Goal: Task Accomplishment & Management: Manage account settings

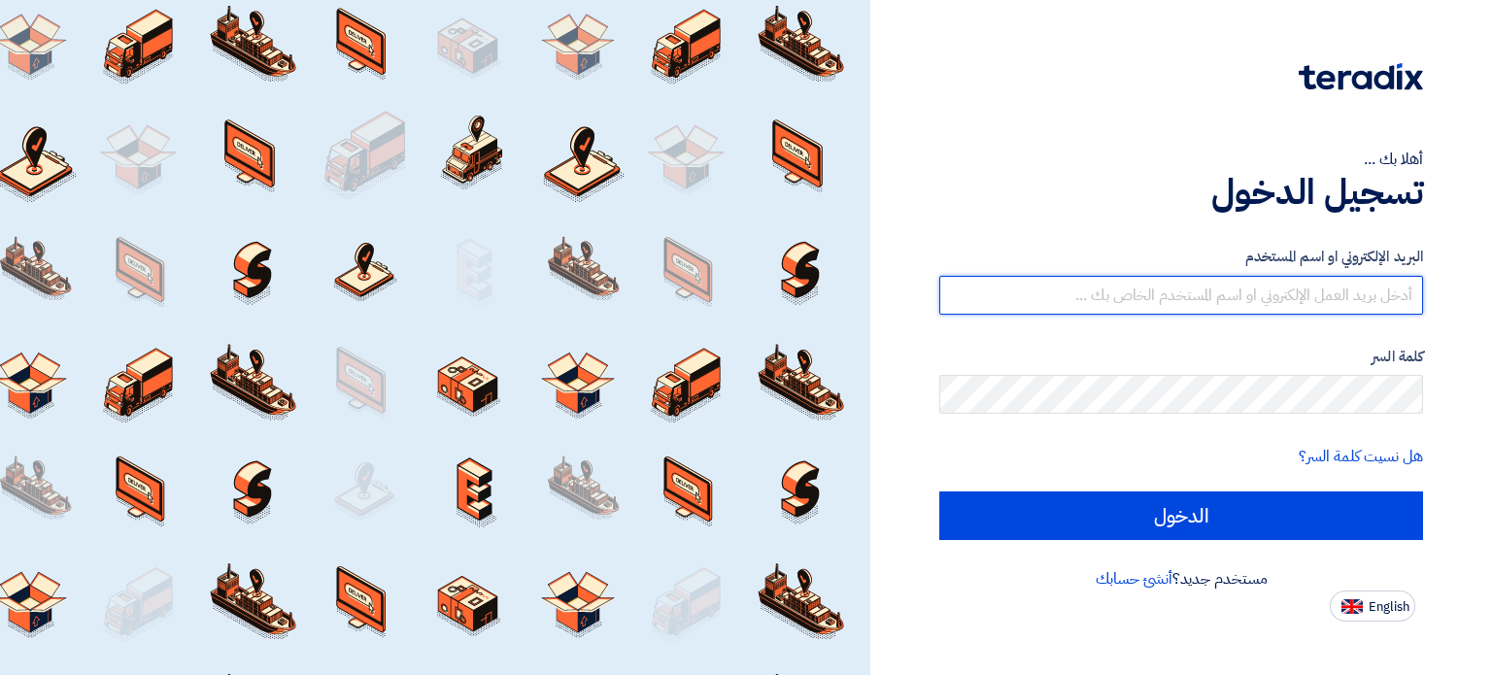
type input "mohamed.abdelhak@egreen-eg.com"
click at [1335, 291] on input "mohamed.abdelhak@egreen-eg.com" at bounding box center [1181, 295] width 484 height 39
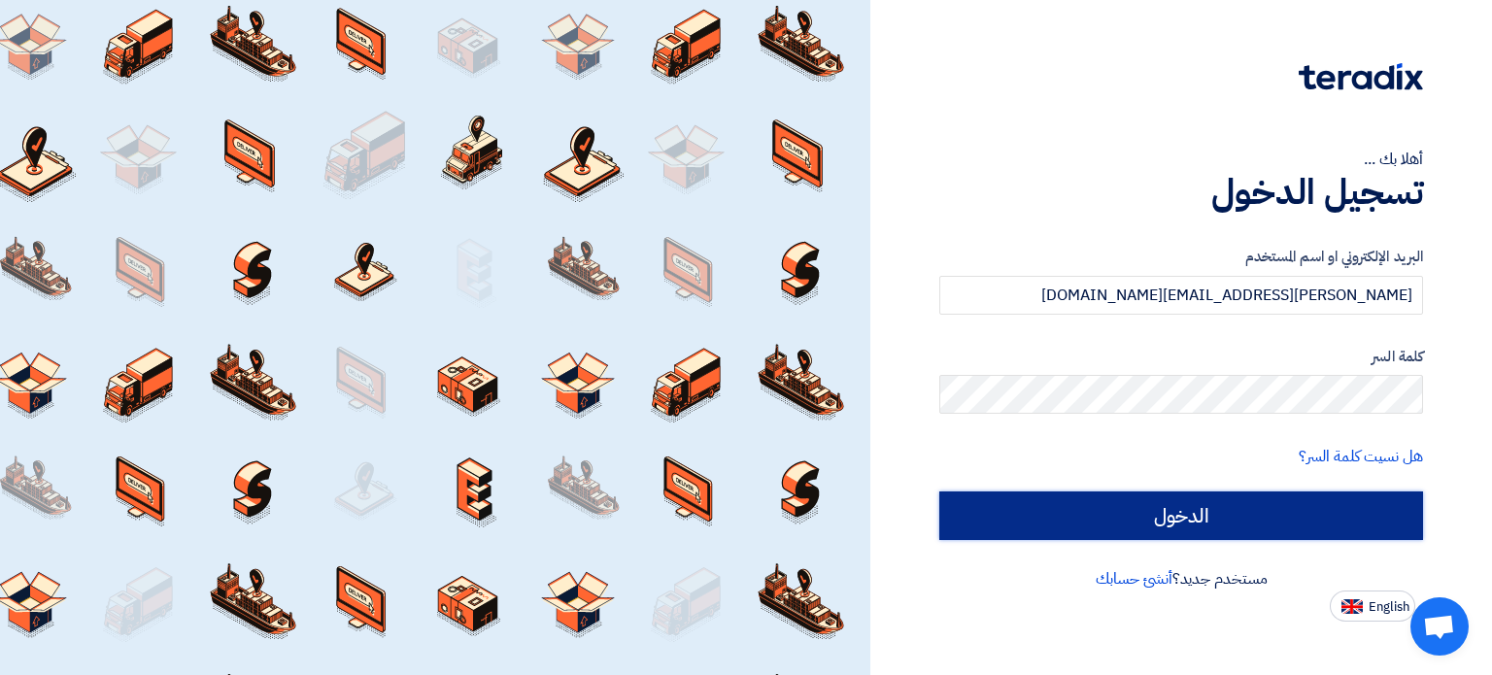
click at [1185, 492] on input "الدخول" at bounding box center [1181, 515] width 484 height 49
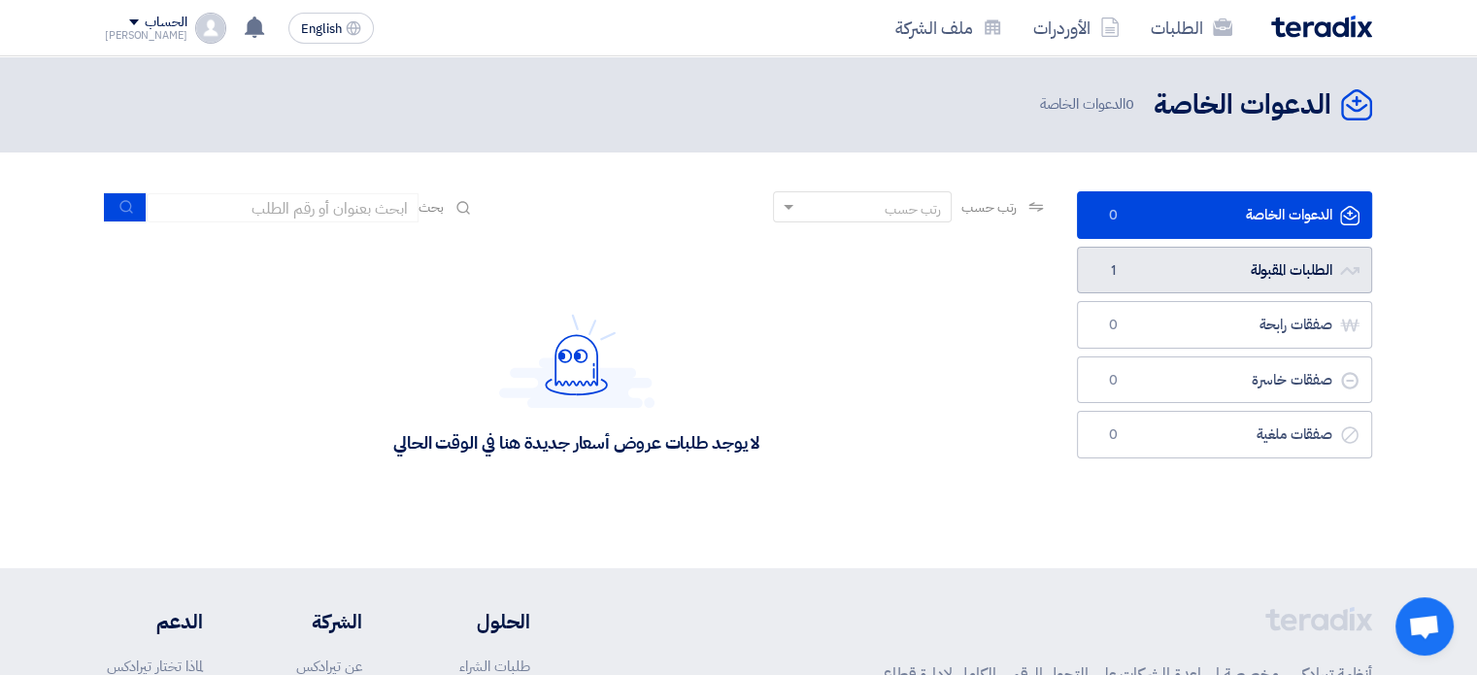
click at [1107, 271] on span "1" at bounding box center [1112, 270] width 23 height 19
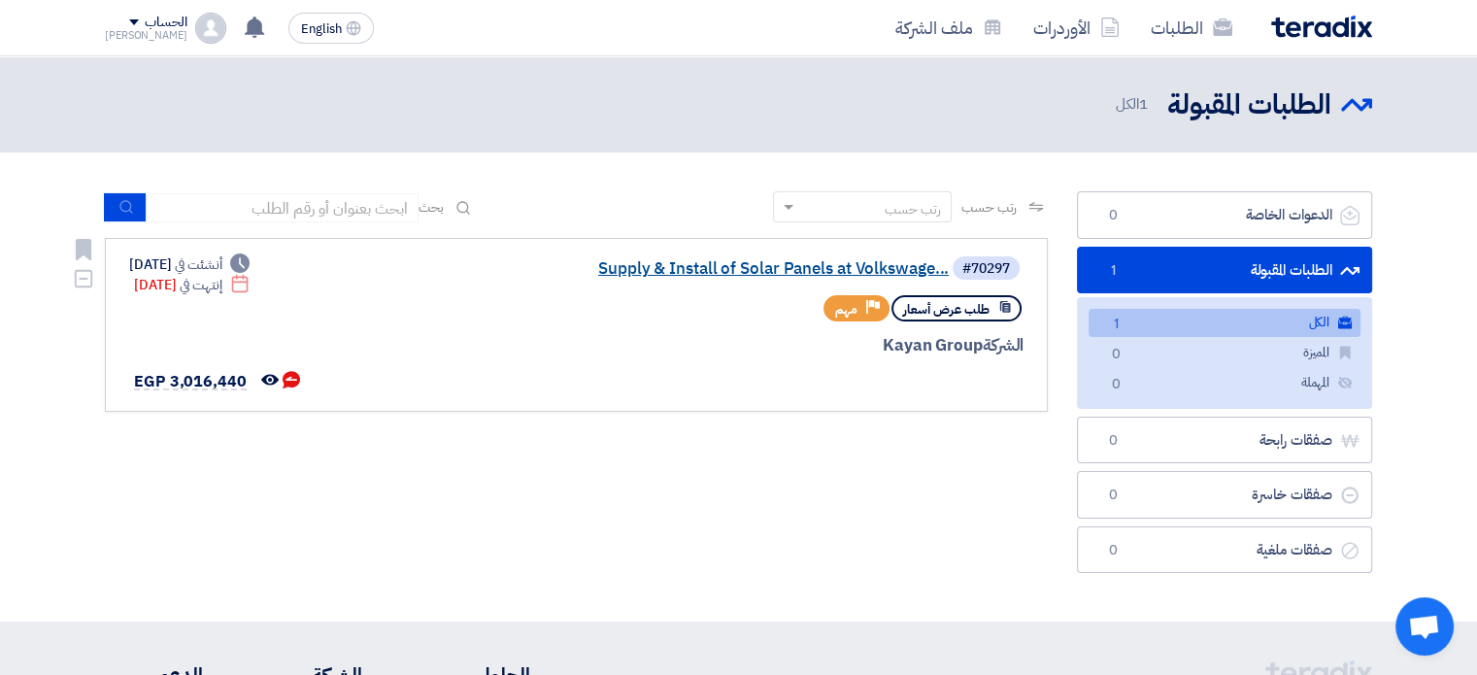
click at [678, 268] on link "Supply & Install of Solar Panels at Volkswage..." at bounding box center [754, 268] width 388 height 17
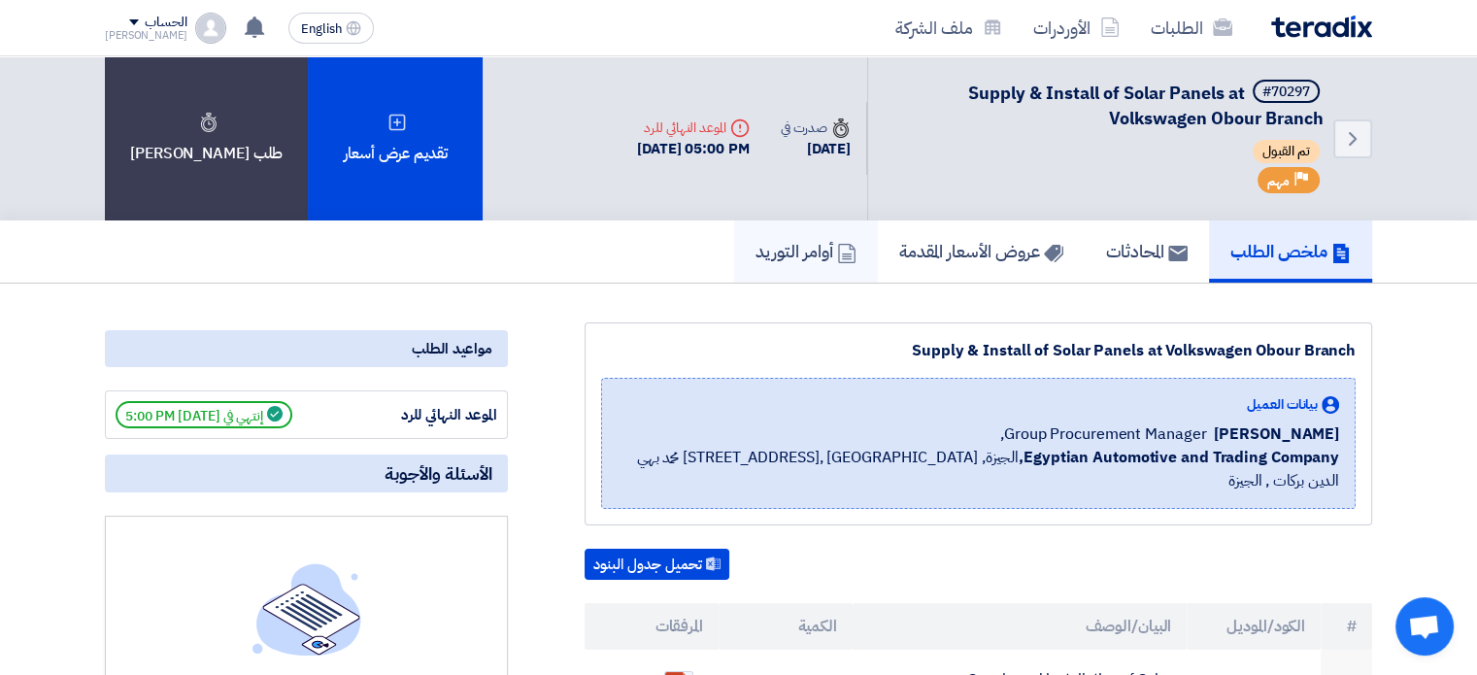
click at [767, 255] on h5 "أوامر التوريد" at bounding box center [805, 251] width 101 height 22
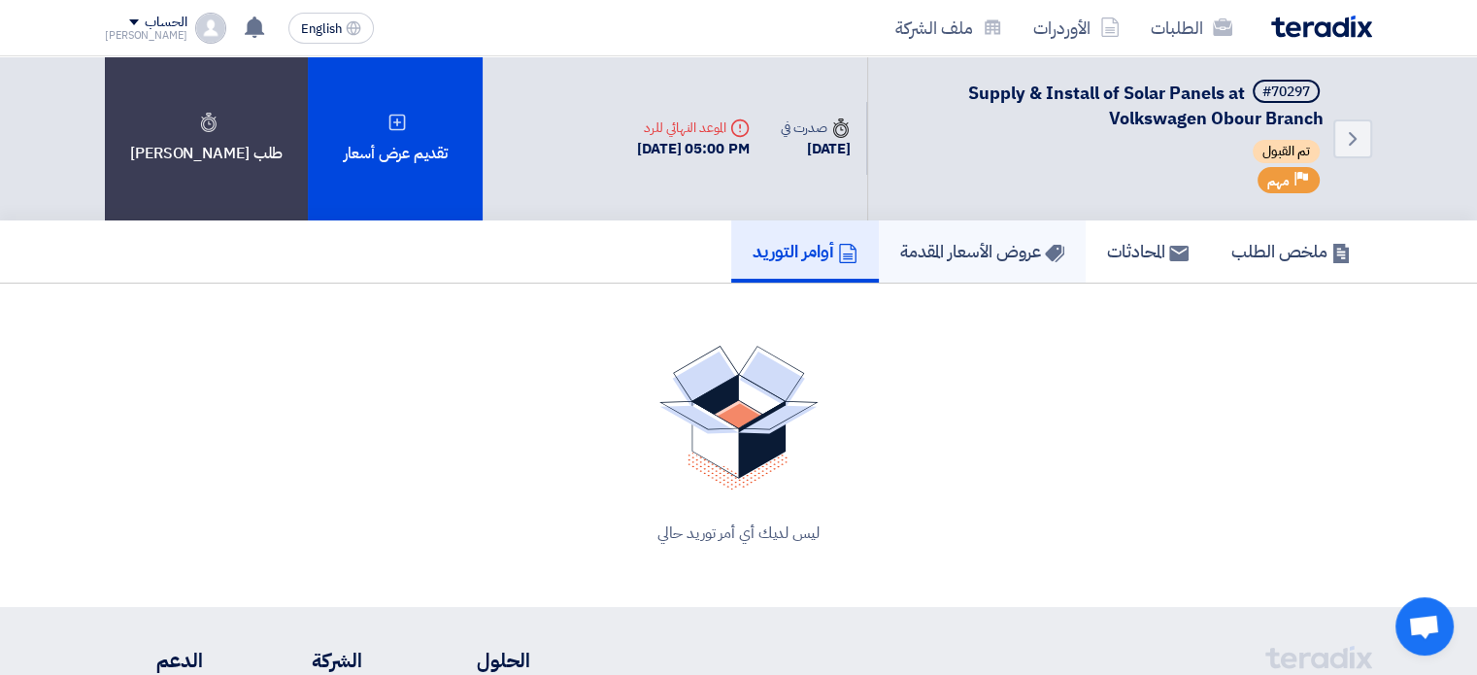
click at [941, 255] on h5 "عروض الأسعار المقدمة" at bounding box center [982, 251] width 164 height 22
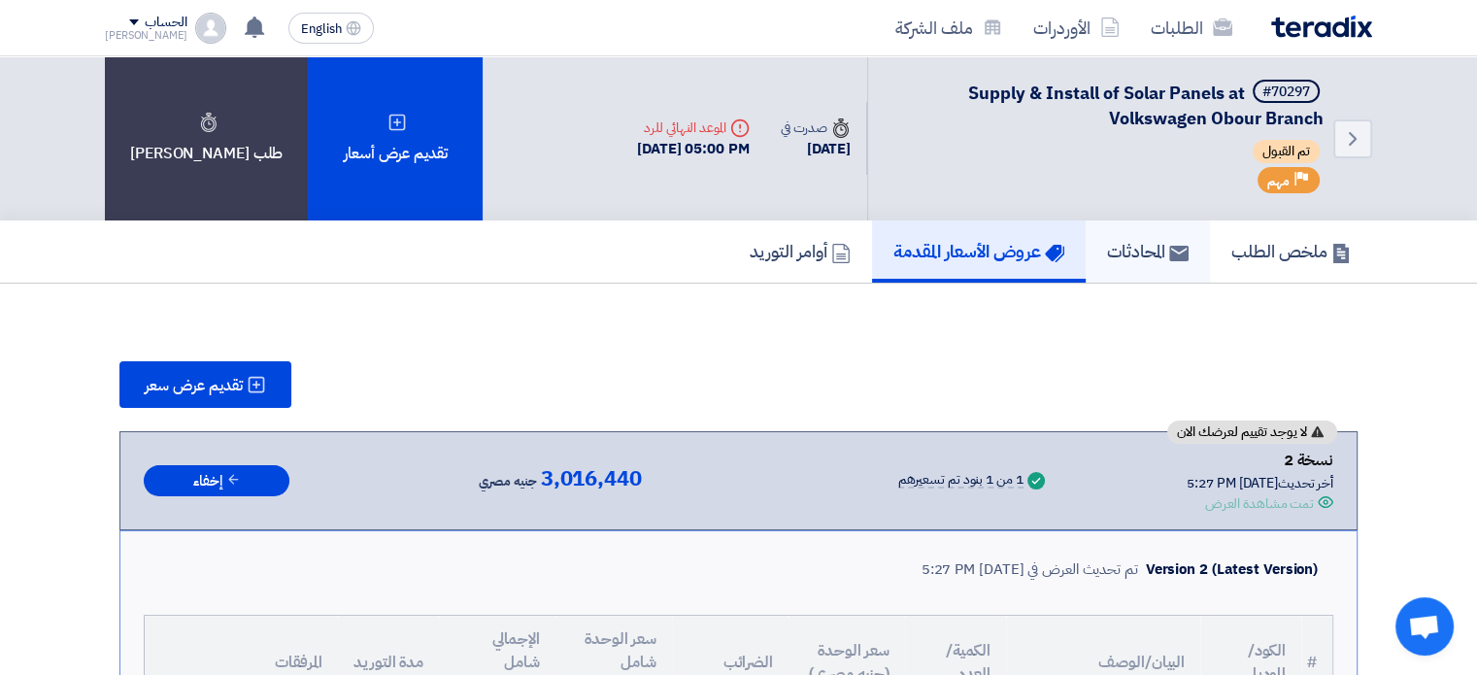
click at [1107, 245] on h5 "المحادثات" at bounding box center [1148, 251] width 82 height 22
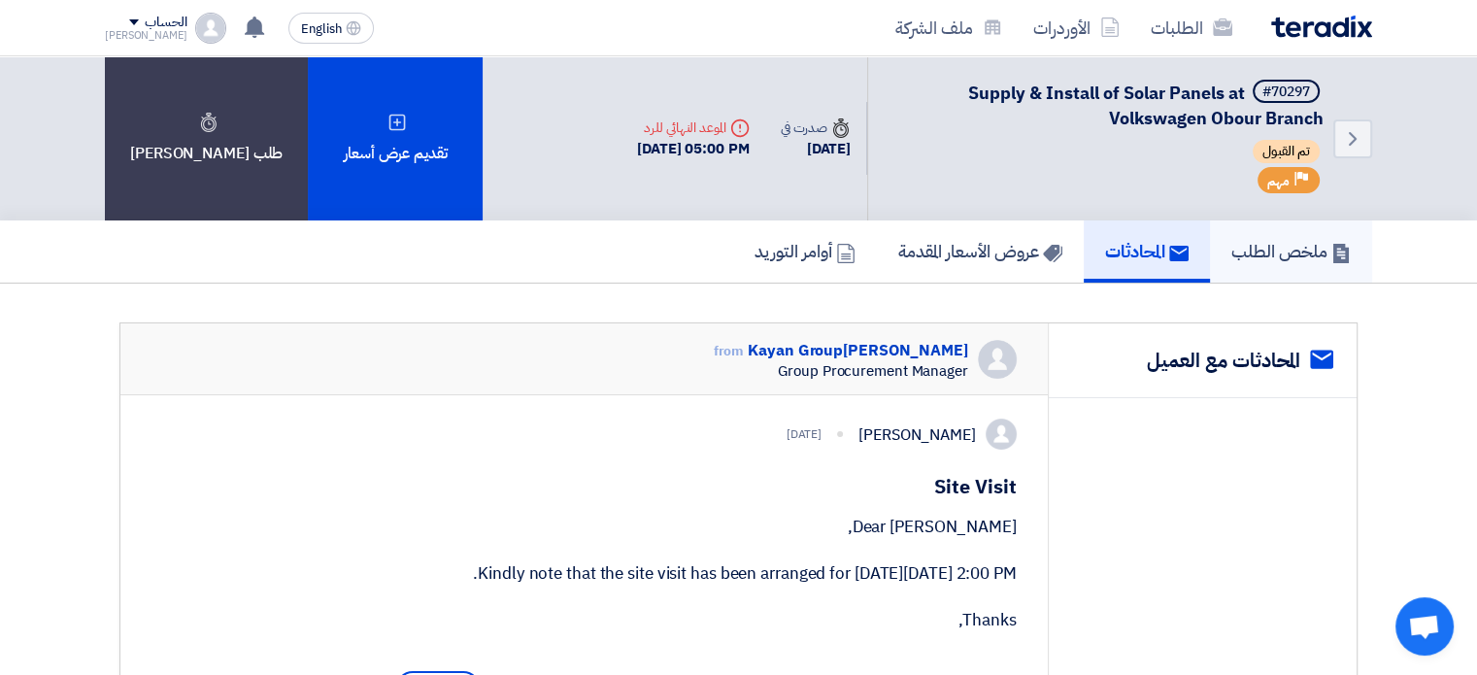
click at [1287, 251] on h5 "ملخص الطلب" at bounding box center [1290, 251] width 119 height 22
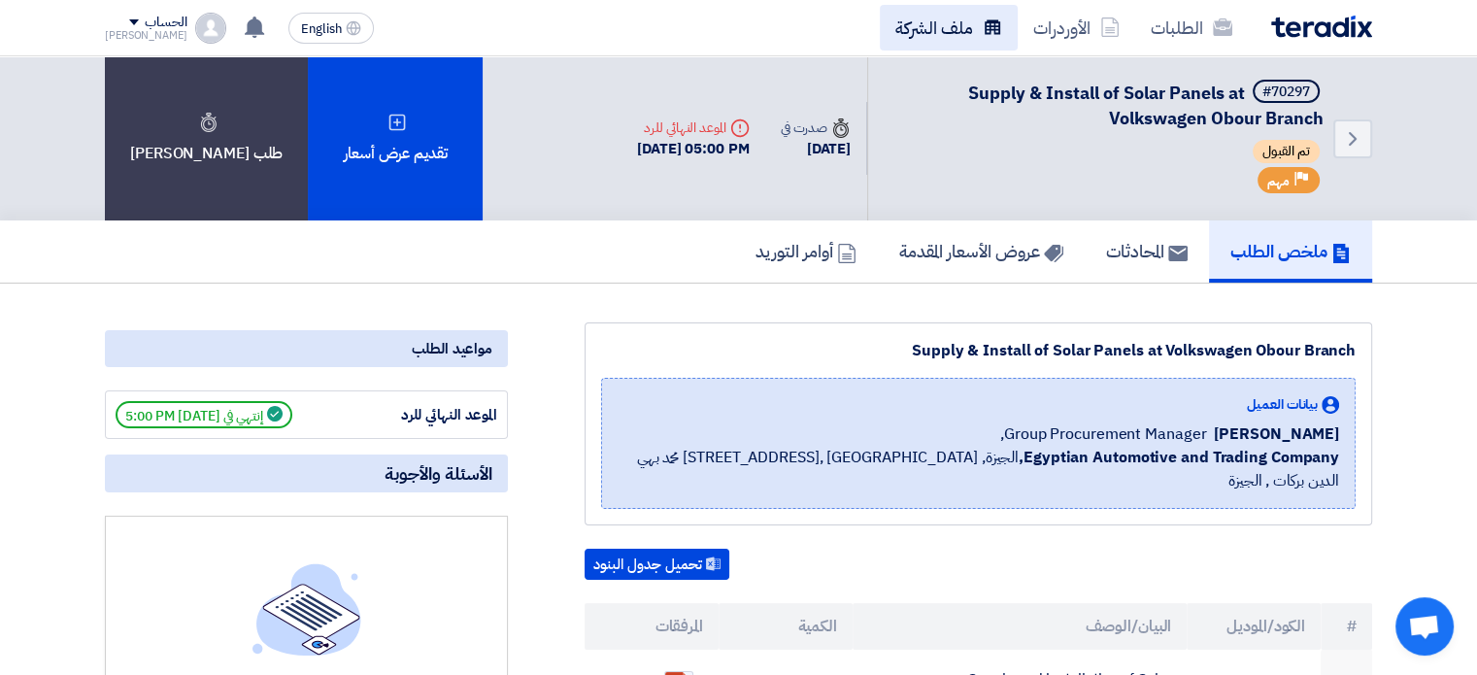
click at [909, 18] on link "ملف الشركة" at bounding box center [949, 28] width 138 height 46
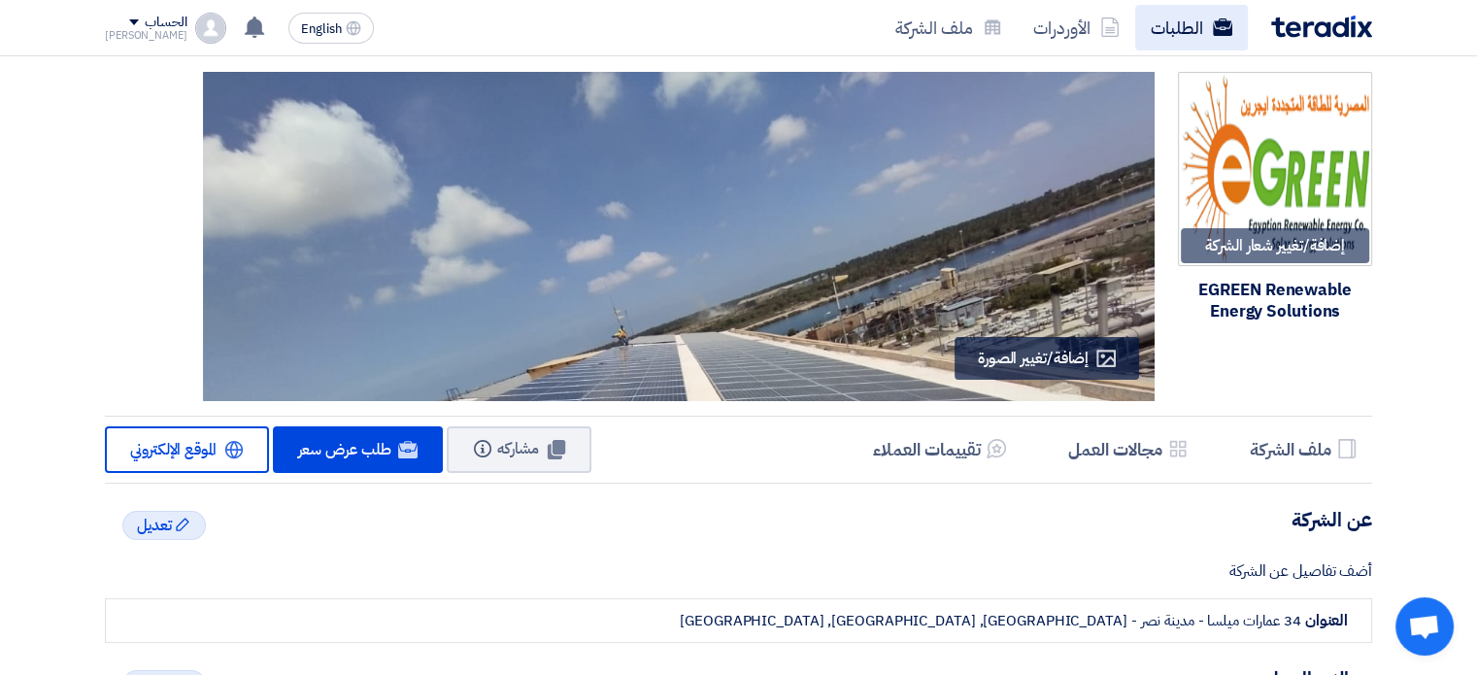
click at [1166, 26] on link "الطلبات" at bounding box center [1191, 28] width 113 height 46
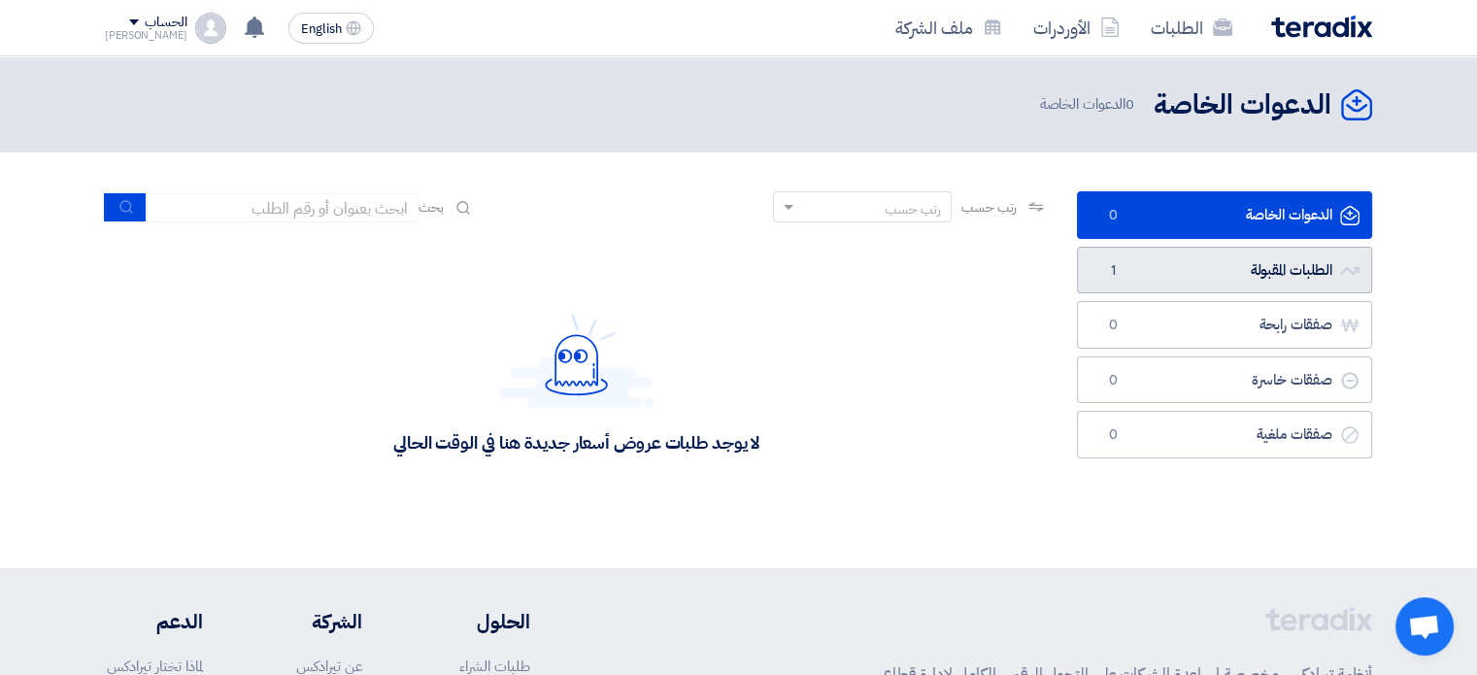
click at [1159, 267] on link "الطلبات المقبولة الطلبات المقبولة 1" at bounding box center [1224, 271] width 295 height 48
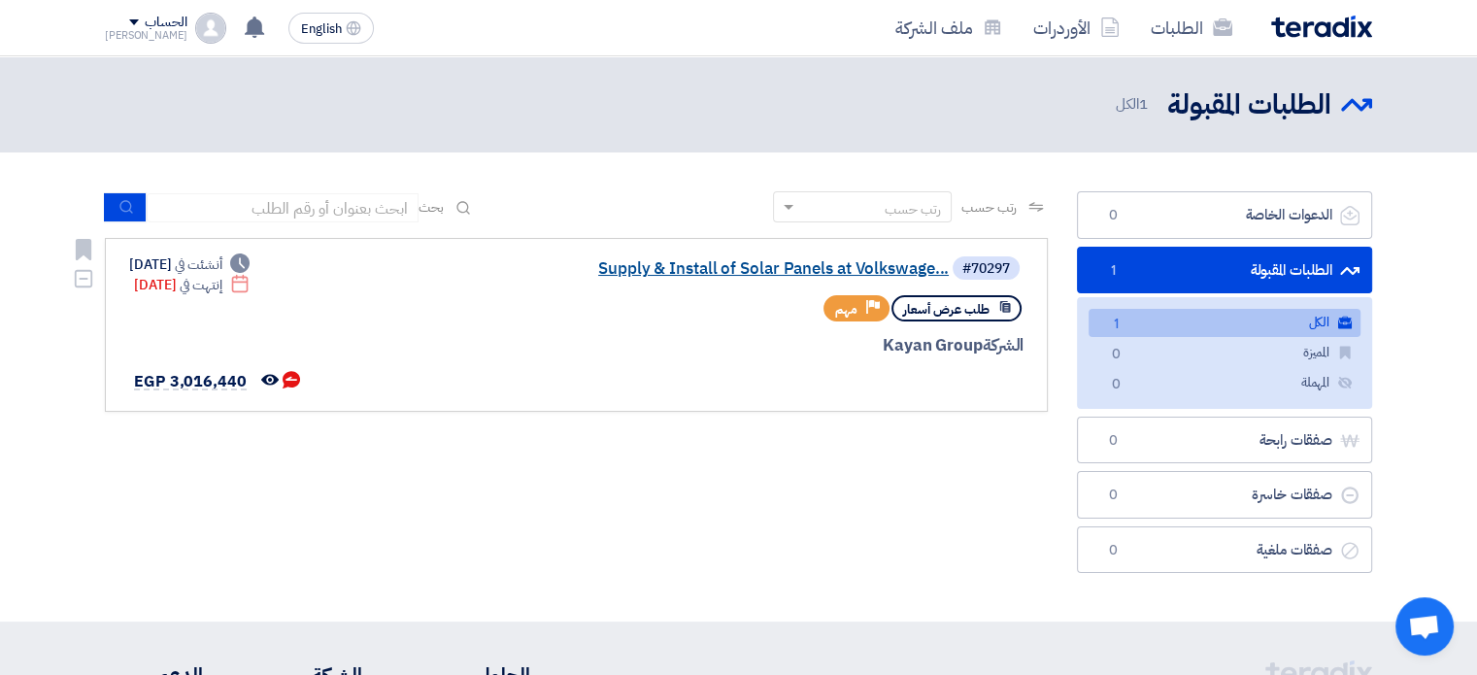
click at [738, 260] on link "Supply & Install of Solar Panels at Volkswage..." at bounding box center [754, 268] width 388 height 17
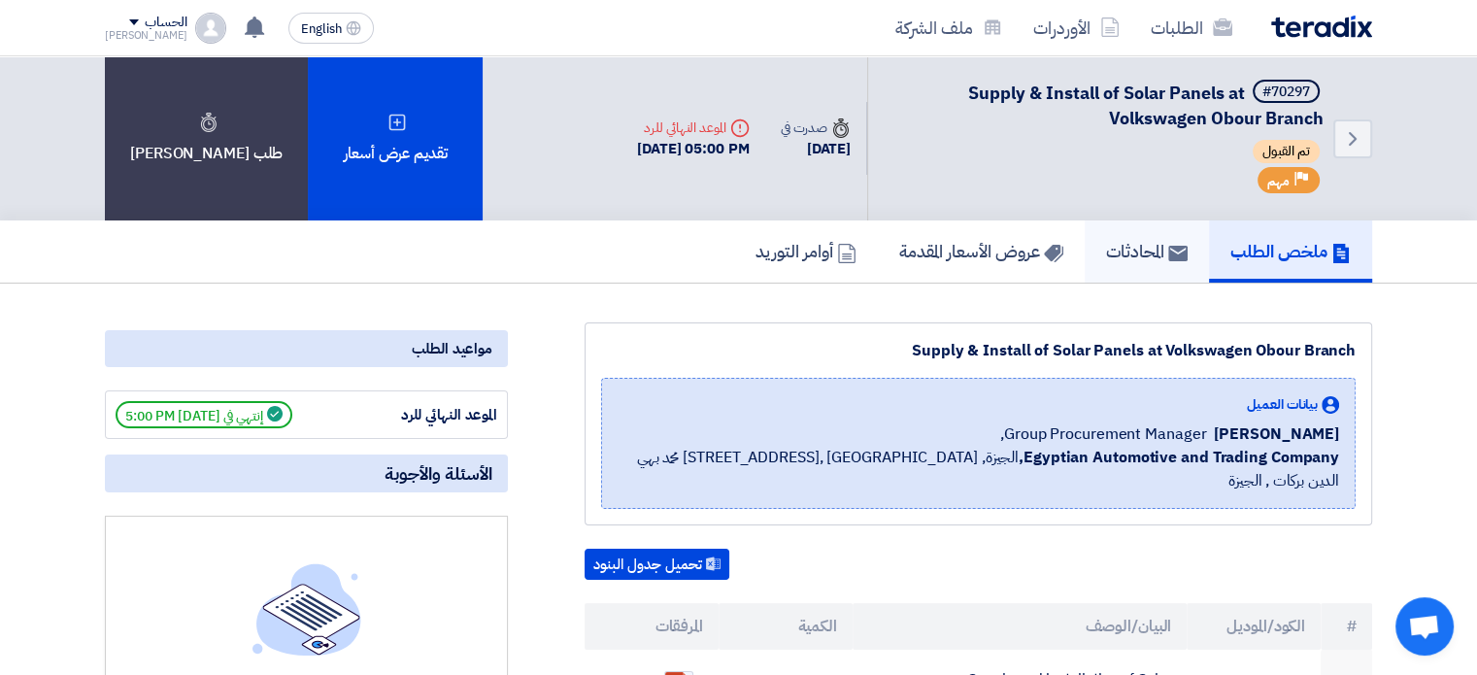
click at [1156, 263] on link "المحادثات" at bounding box center [1147, 251] width 124 height 62
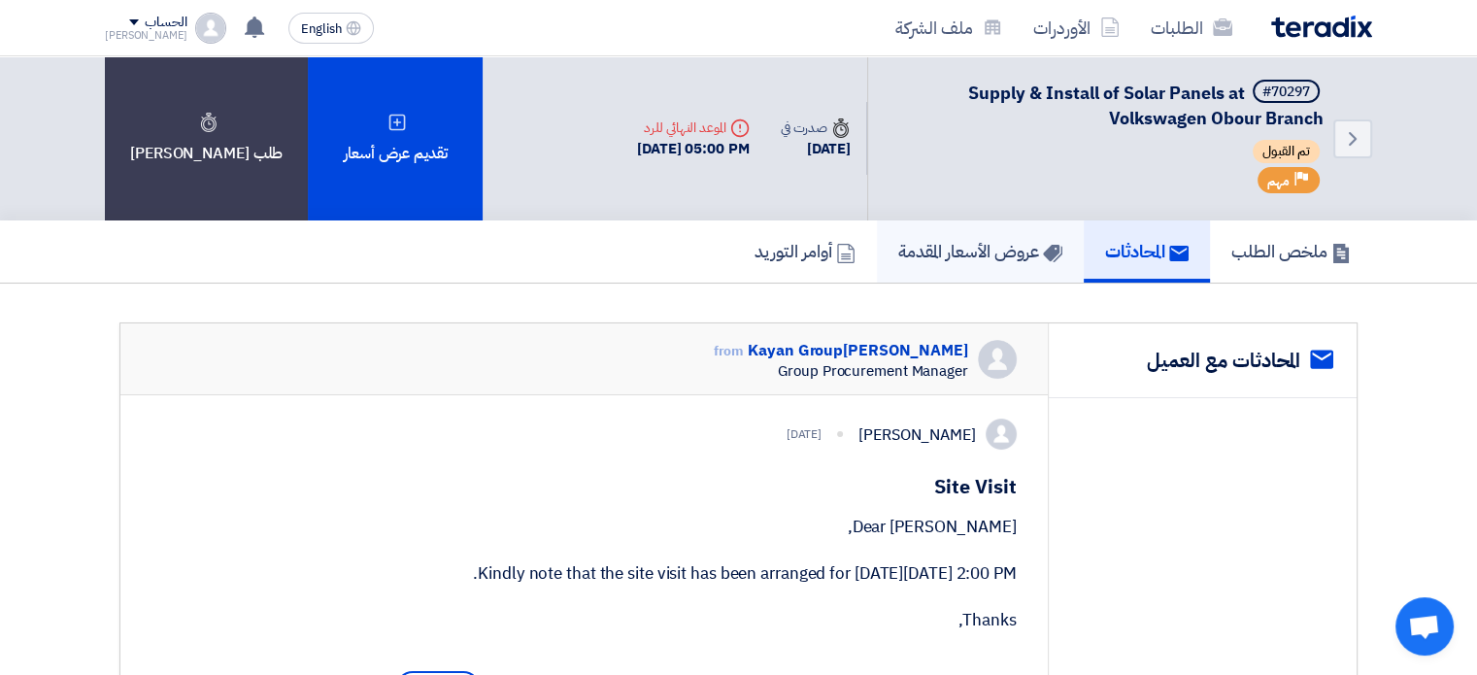
click at [948, 255] on h5 "عروض الأسعار المقدمة" at bounding box center [980, 251] width 164 height 22
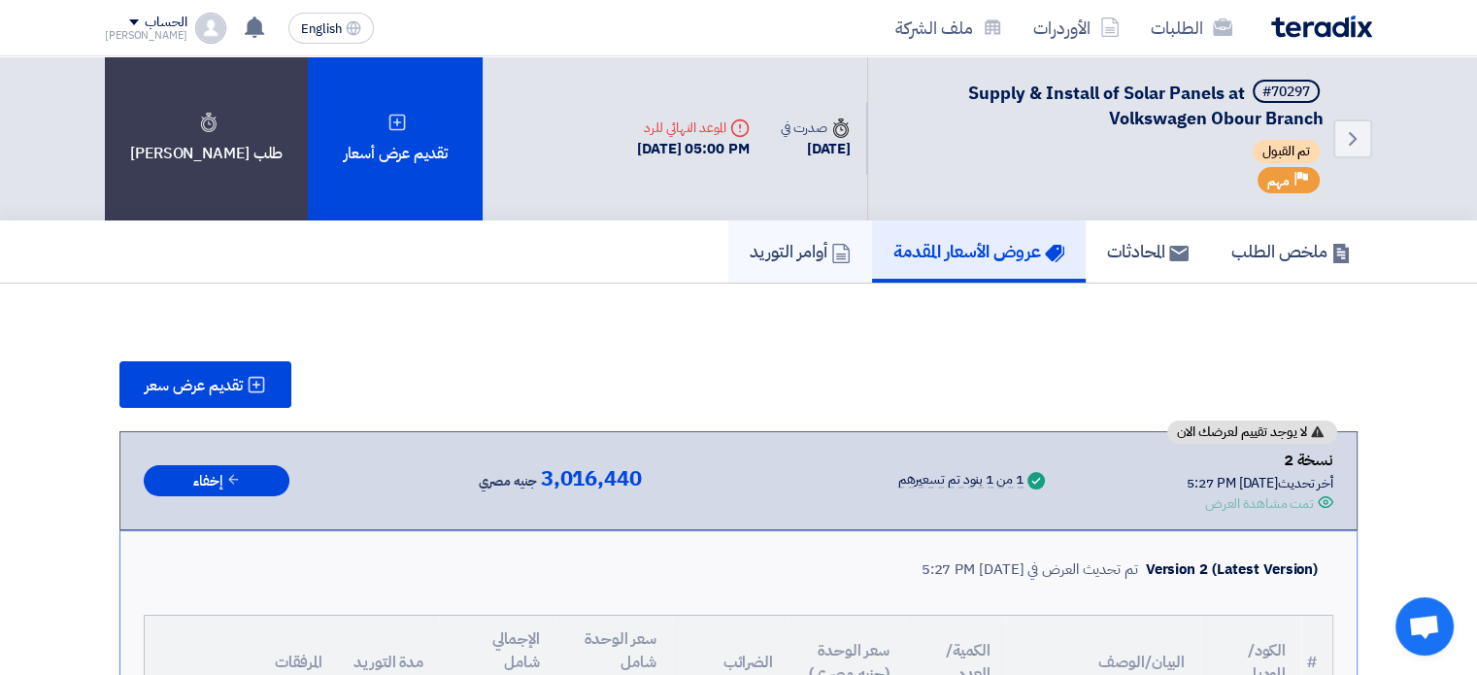
click at [793, 234] on link "أوامر التوريد" at bounding box center [800, 251] width 144 height 62
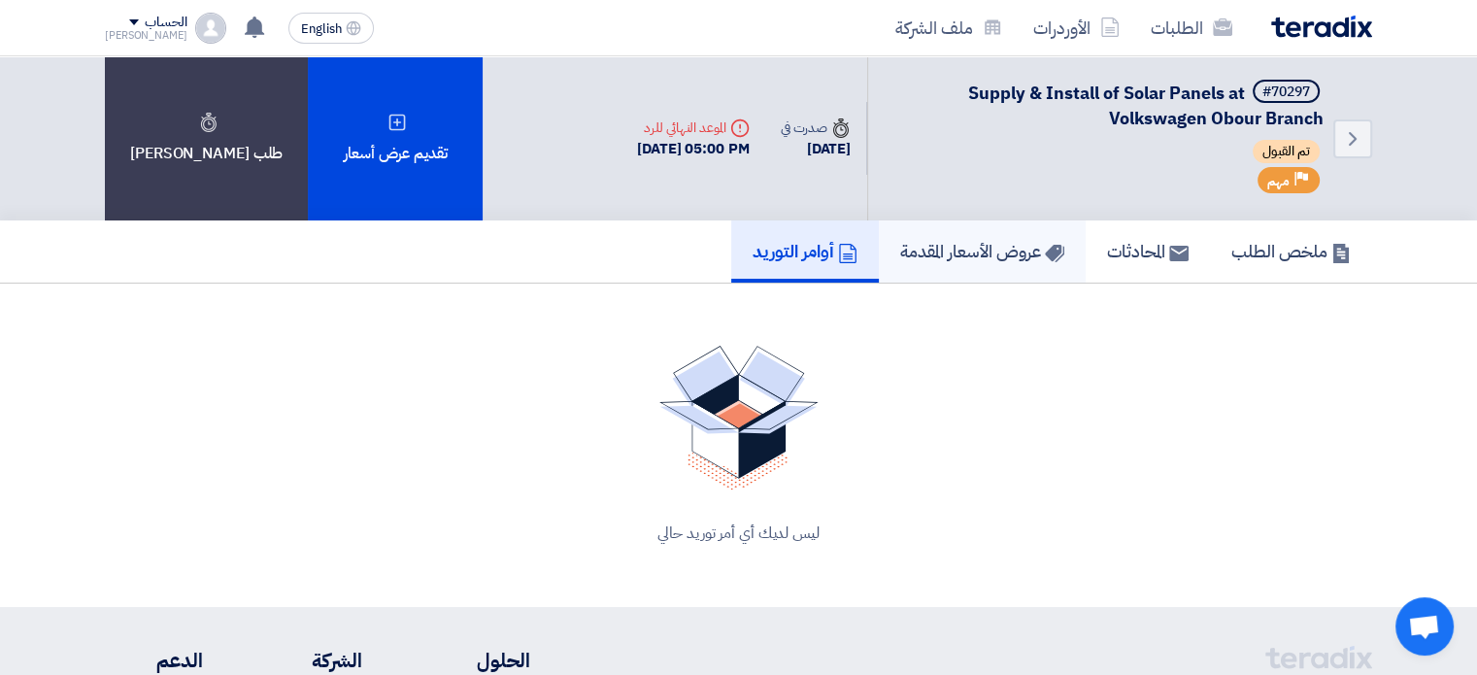
click at [975, 245] on h5 "عروض الأسعار المقدمة" at bounding box center [982, 251] width 164 height 22
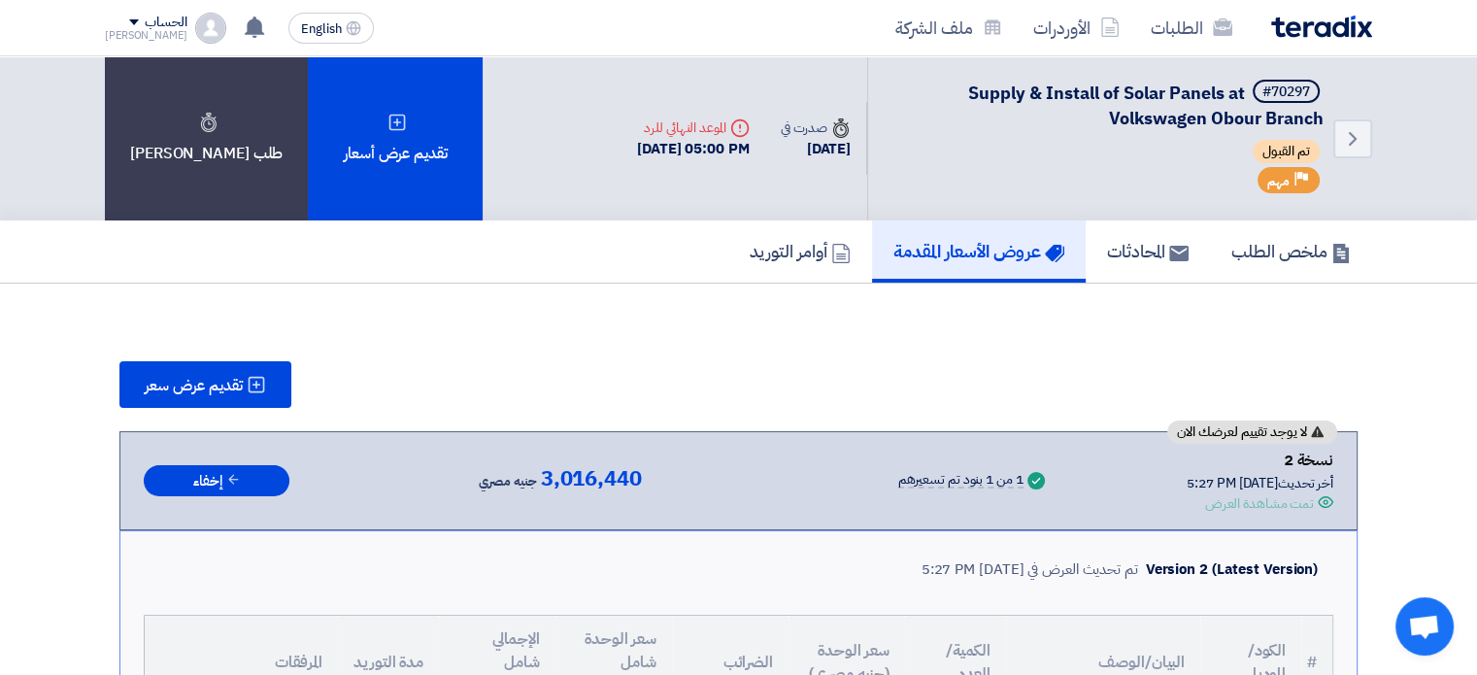
click at [842, 133] on use at bounding box center [841, 127] width 16 height 19
click at [827, 121] on div "Time صدرت في" at bounding box center [816, 127] width 70 height 20
click at [761, 240] on h5 "أوامر التوريد" at bounding box center [800, 251] width 101 height 22
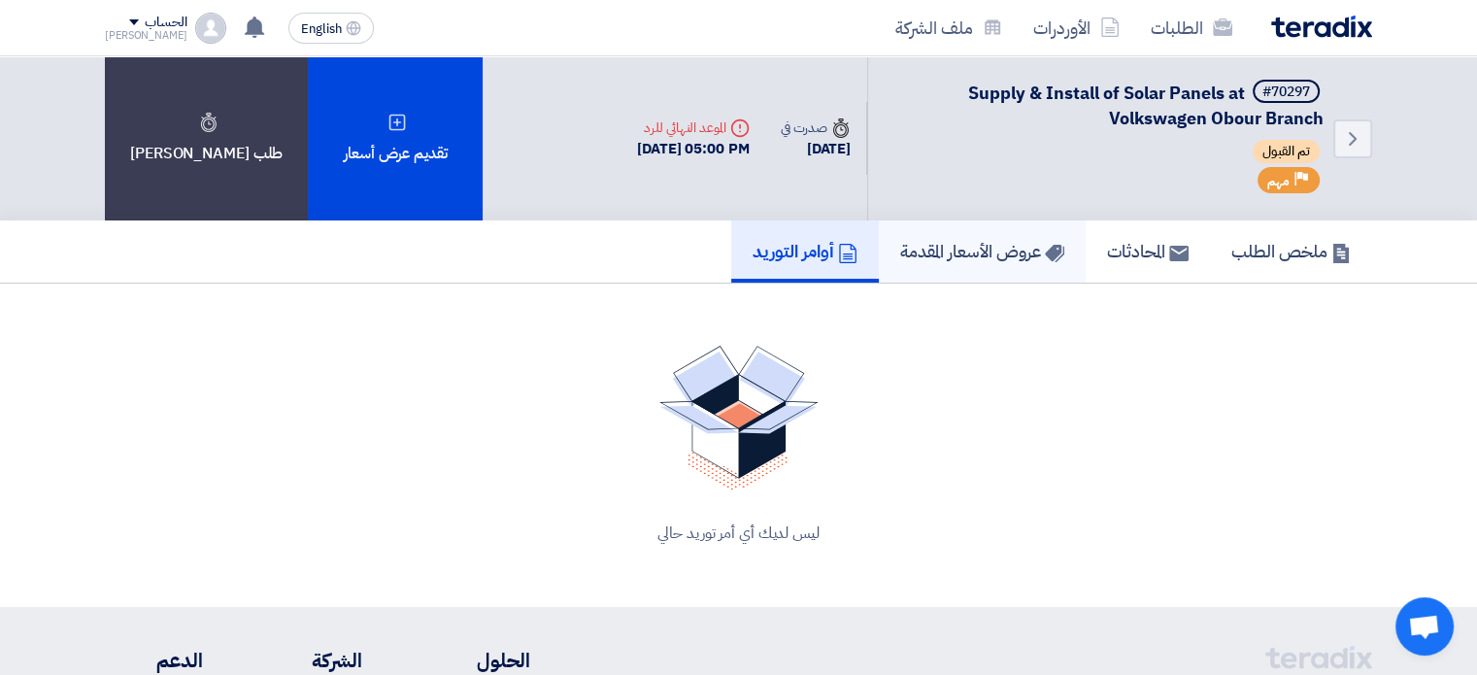
click at [1004, 240] on h5 "عروض الأسعار المقدمة" at bounding box center [982, 251] width 164 height 22
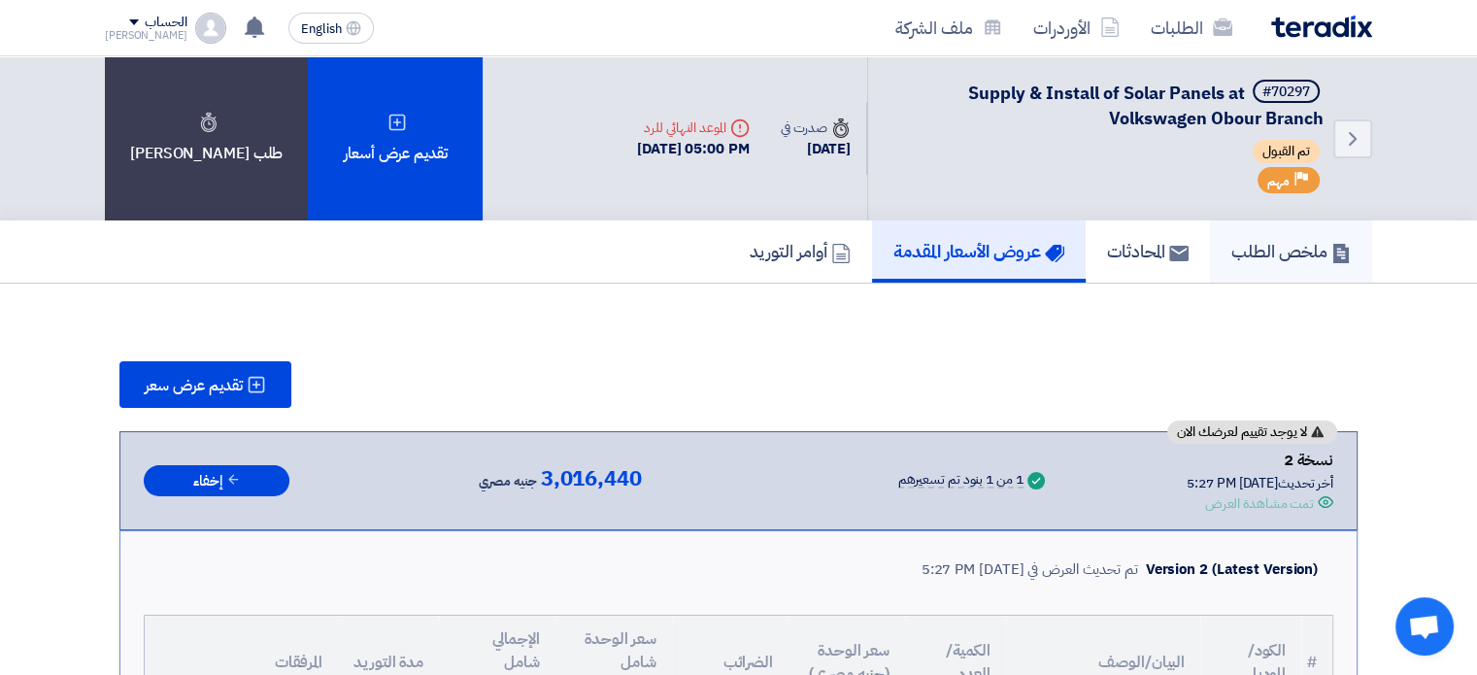
click at [1243, 248] on h5 "ملخص الطلب" at bounding box center [1290, 251] width 119 height 22
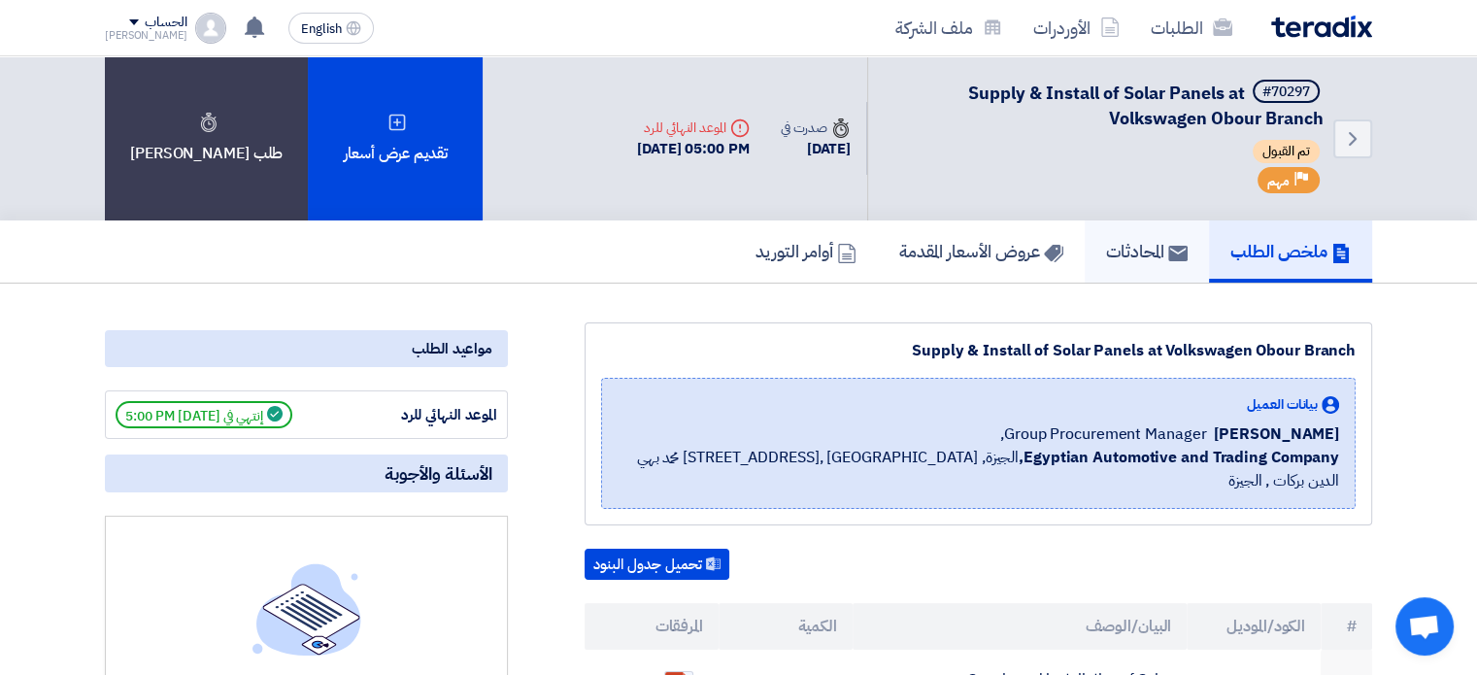
click at [1107, 248] on h5 "المحادثات" at bounding box center [1147, 251] width 82 height 22
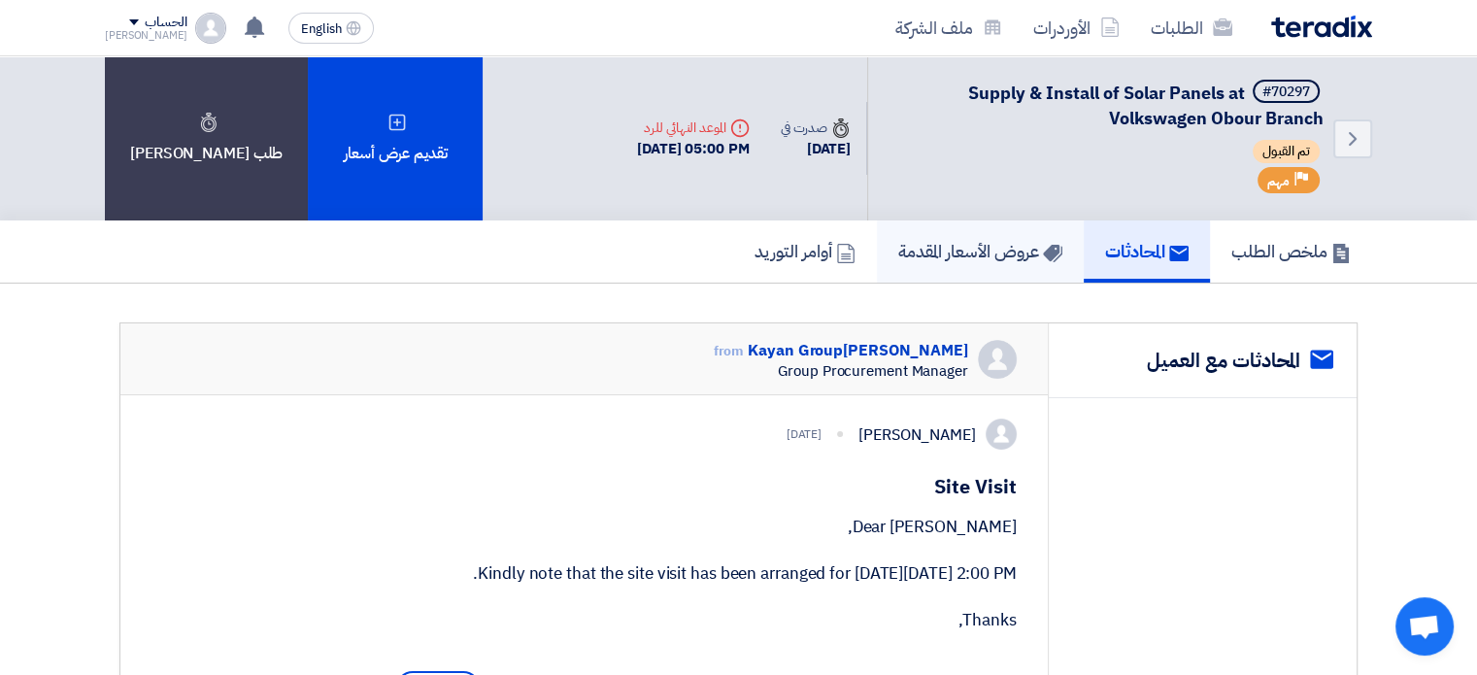
click at [967, 230] on link "عروض الأسعار المقدمة" at bounding box center [980, 251] width 207 height 62
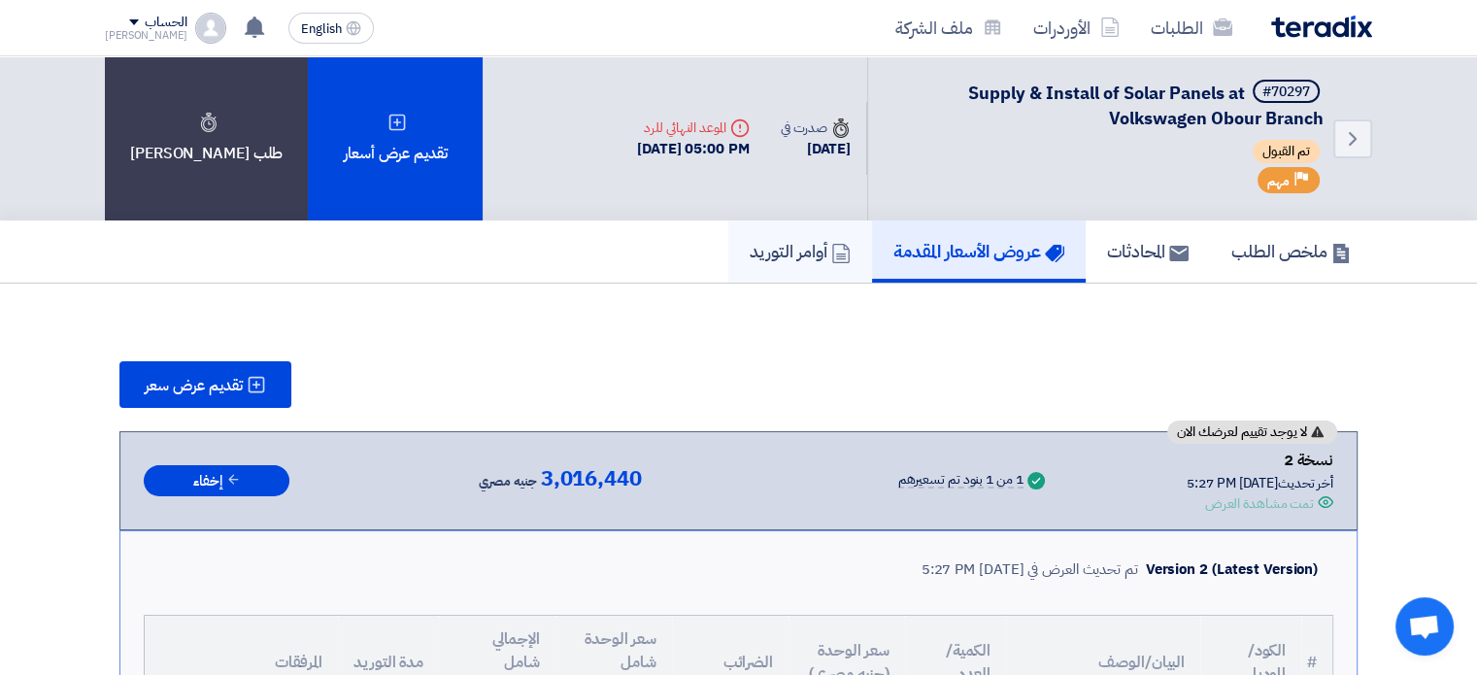
click at [820, 236] on link "أوامر التوريد" at bounding box center [800, 251] width 144 height 62
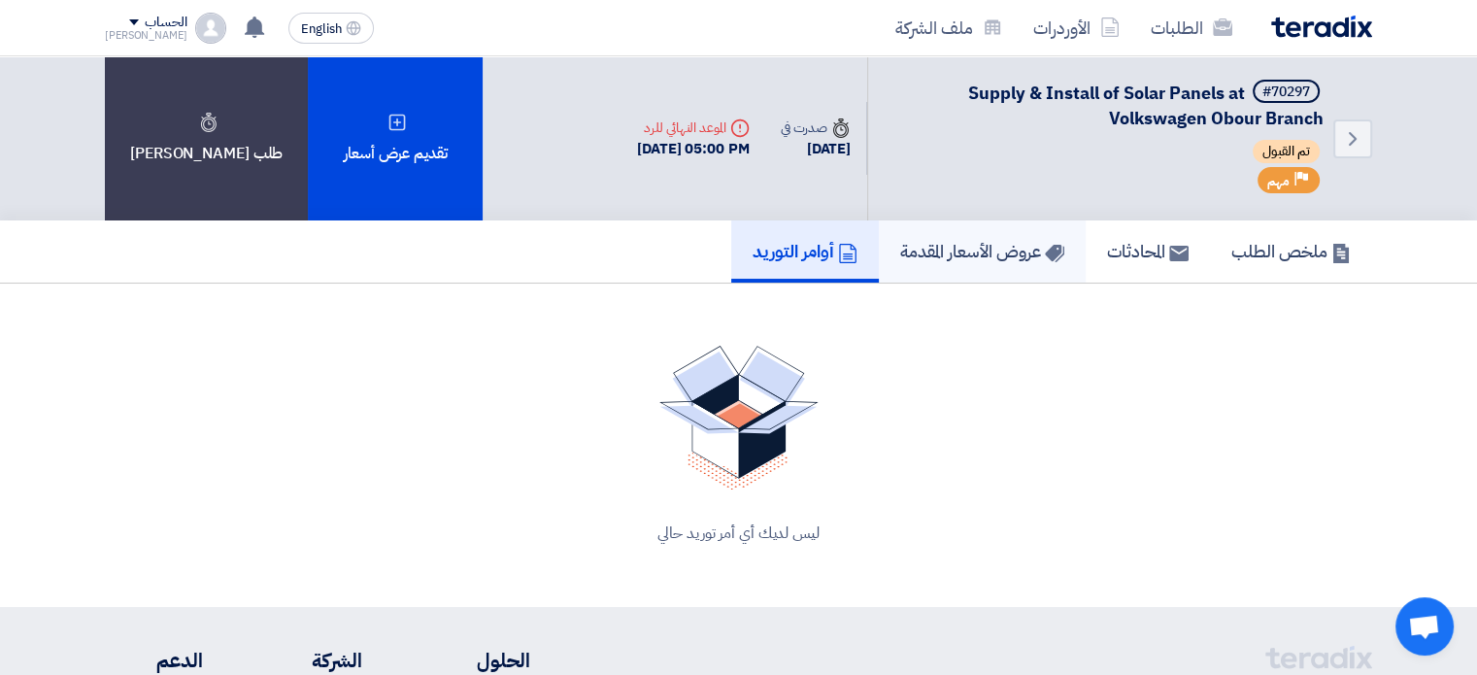
click at [1010, 250] on h5 "عروض الأسعار المقدمة" at bounding box center [982, 251] width 164 height 22
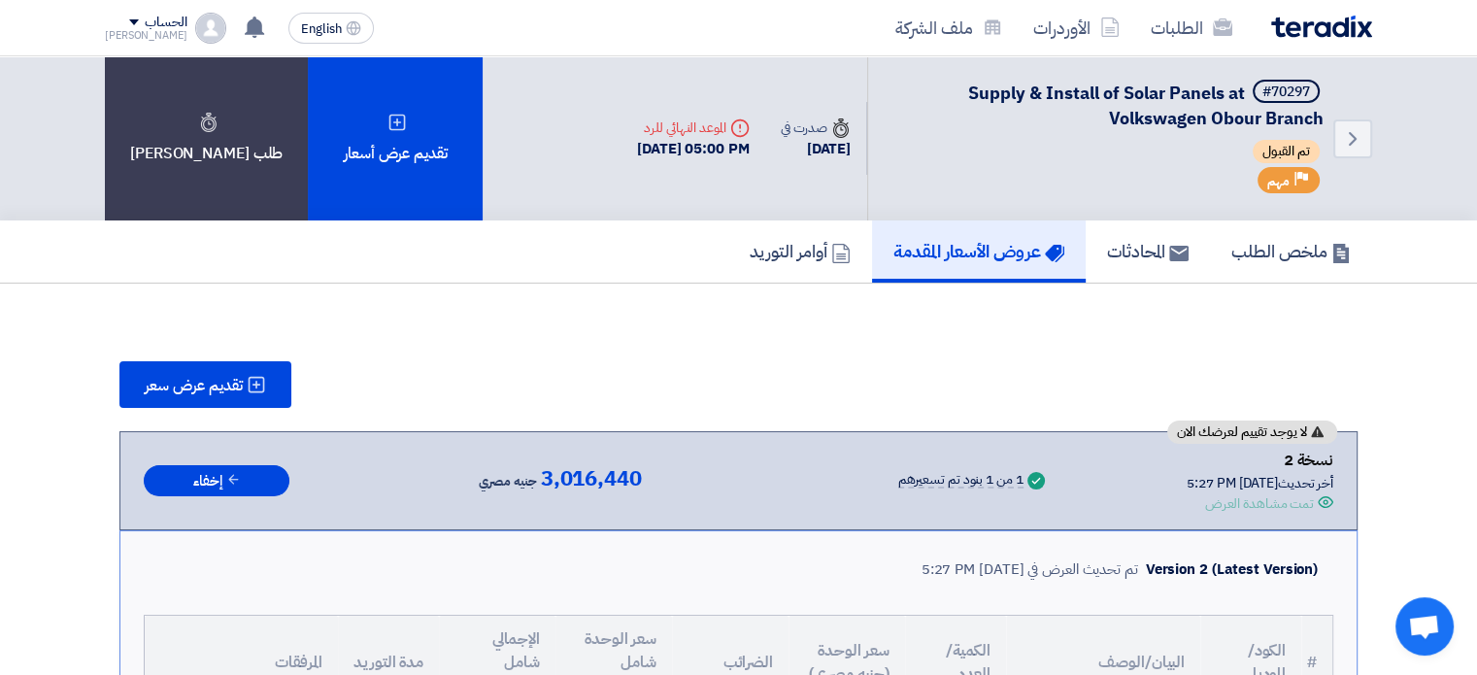
click at [730, 127] on icon "Deadline" at bounding box center [739, 127] width 19 height 19
click at [664, 269] on div "ملخص الطلب المحادثات عروض الأسعار المقدمة أوامر التوريد" at bounding box center [738, 251] width 1267 height 62
click at [773, 244] on h5 "أوامر التوريد" at bounding box center [800, 251] width 101 height 22
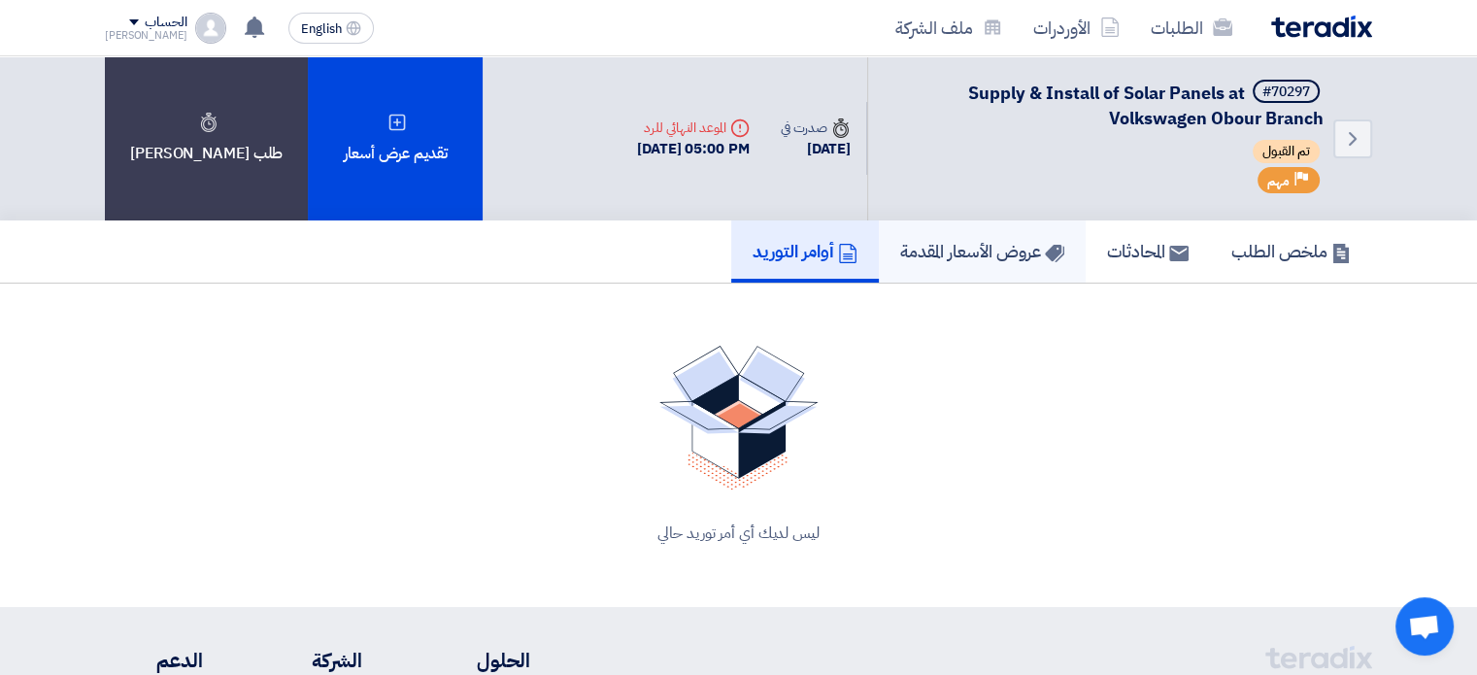
click at [955, 255] on h5 "عروض الأسعار المقدمة" at bounding box center [982, 251] width 164 height 22
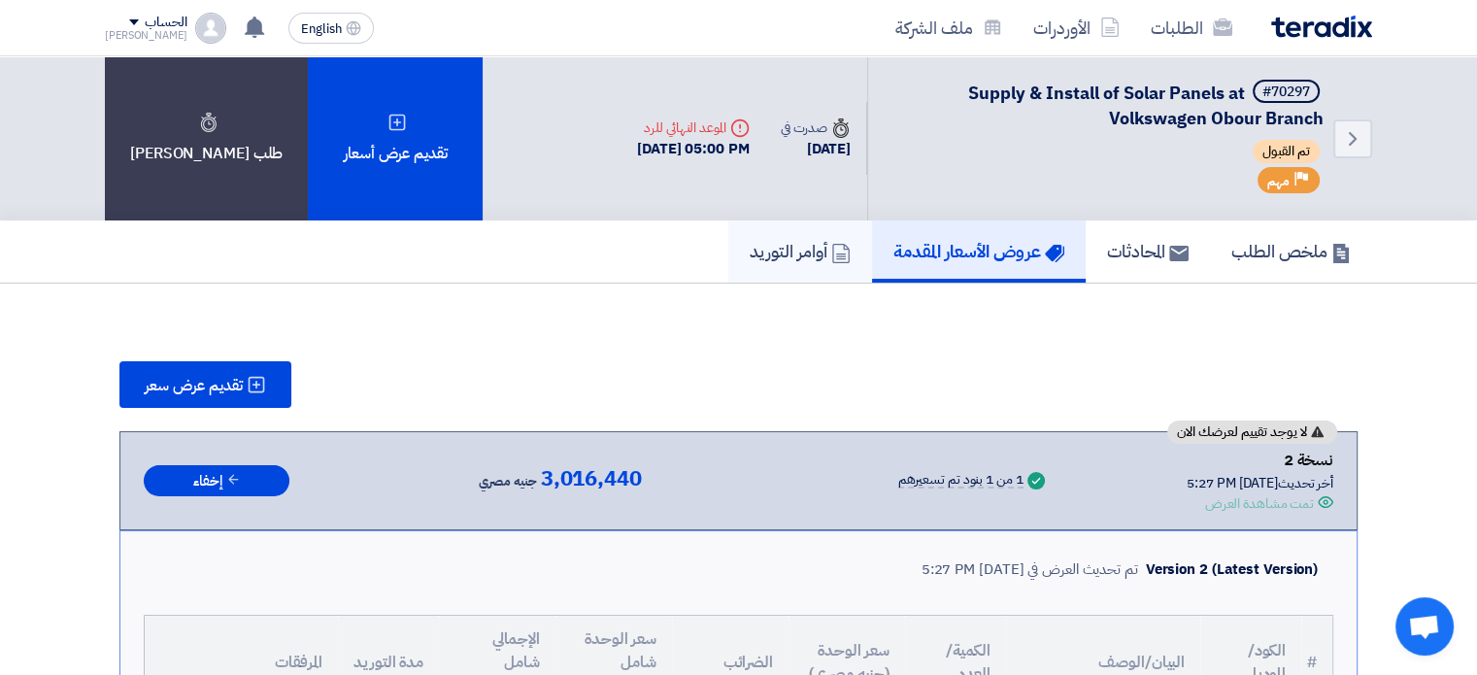
click at [831, 255] on icon at bounding box center [840, 253] width 19 height 19
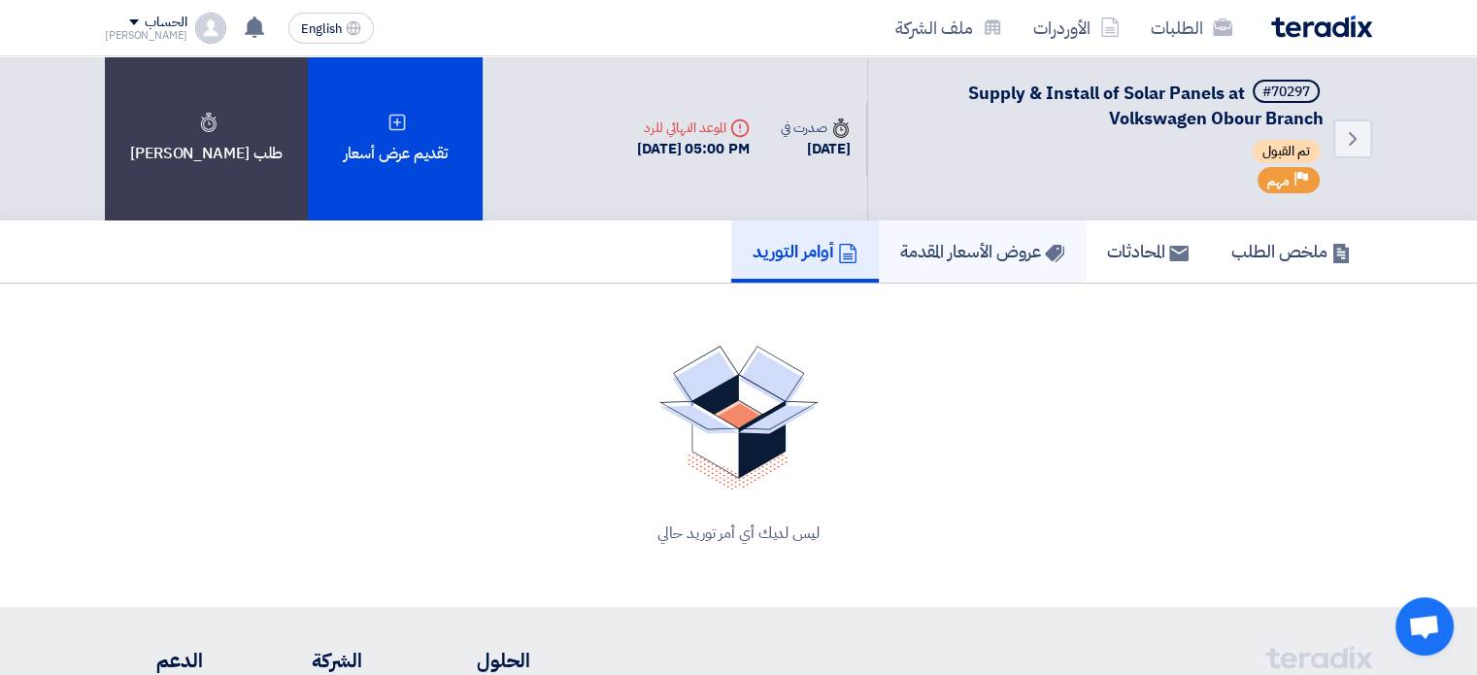
click at [1045, 244] on icon at bounding box center [1054, 253] width 19 height 19
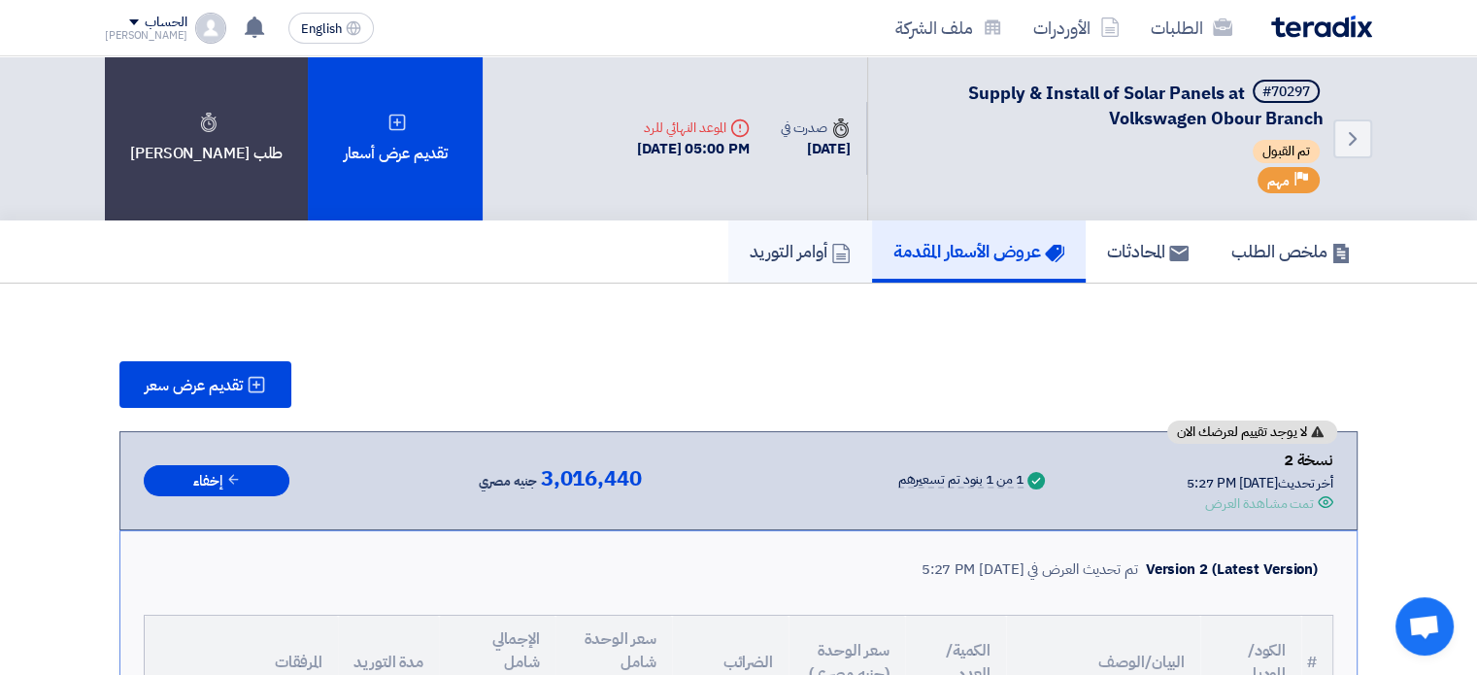
click at [777, 223] on link "أوامر التوريد" at bounding box center [800, 251] width 144 height 62
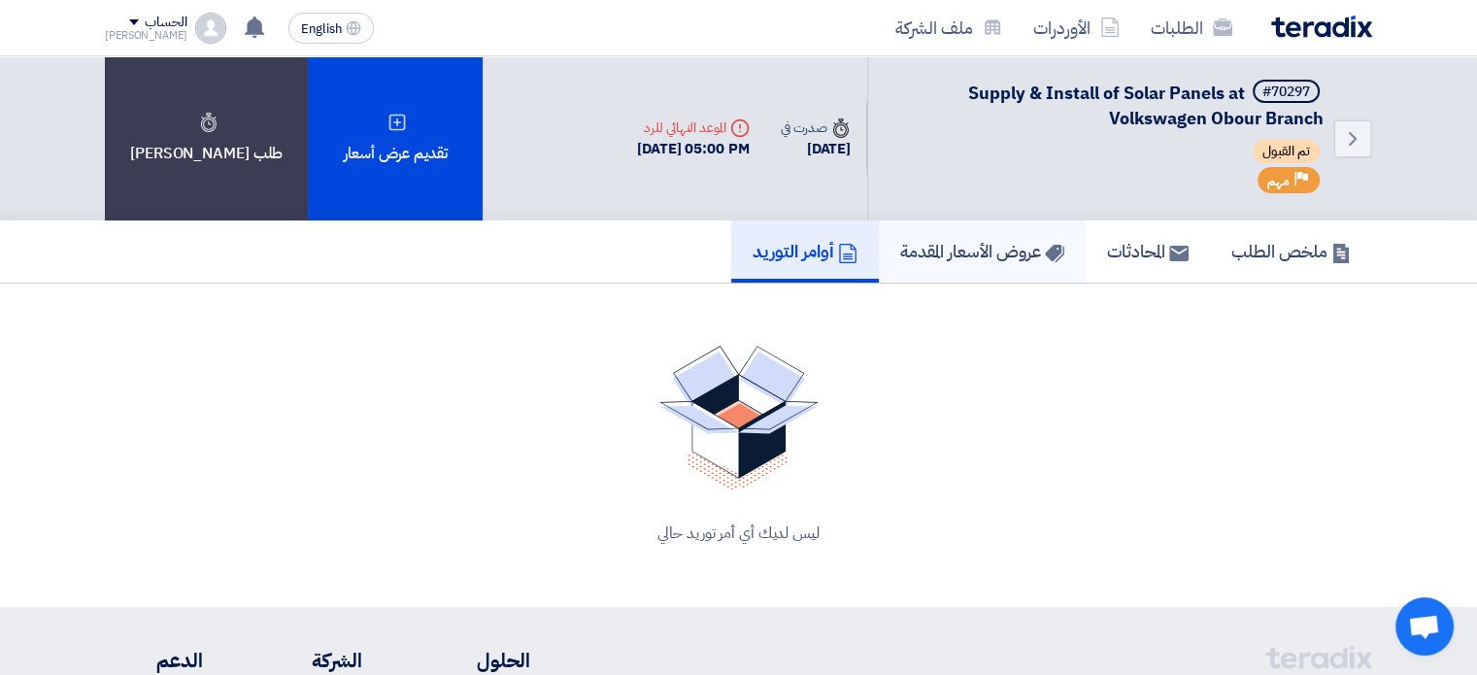
click at [946, 245] on h5 "عروض الأسعار المقدمة" at bounding box center [982, 251] width 164 height 22
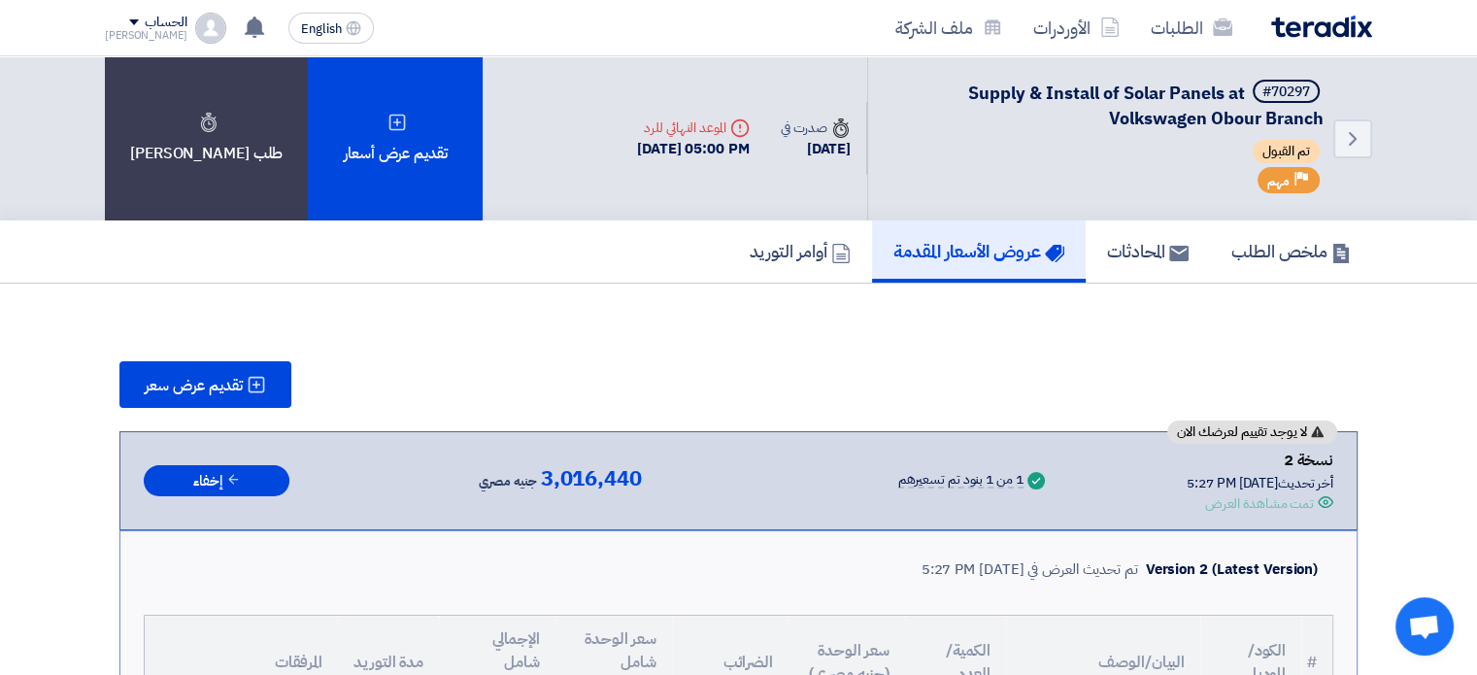
drag, startPoint x: 639, startPoint y: 248, endPoint x: 518, endPoint y: 167, distance: 145.7
click at [639, 248] on div "ملخص الطلب المحادثات عروض الأسعار المقدمة أوامر التوريد" at bounding box center [738, 251] width 1267 height 62
click at [804, 240] on h5 "أوامر التوريد" at bounding box center [800, 251] width 101 height 22
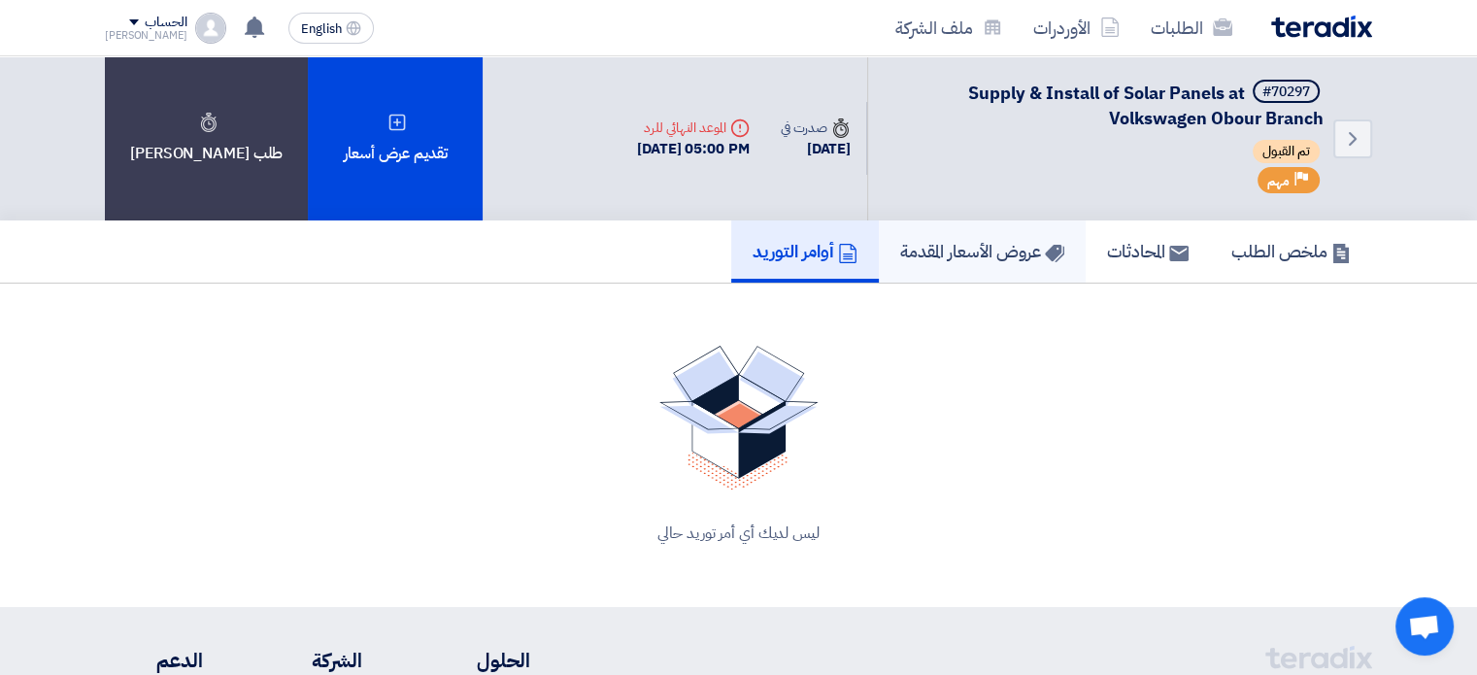
click at [956, 254] on h5 "عروض الأسعار المقدمة" at bounding box center [982, 251] width 164 height 22
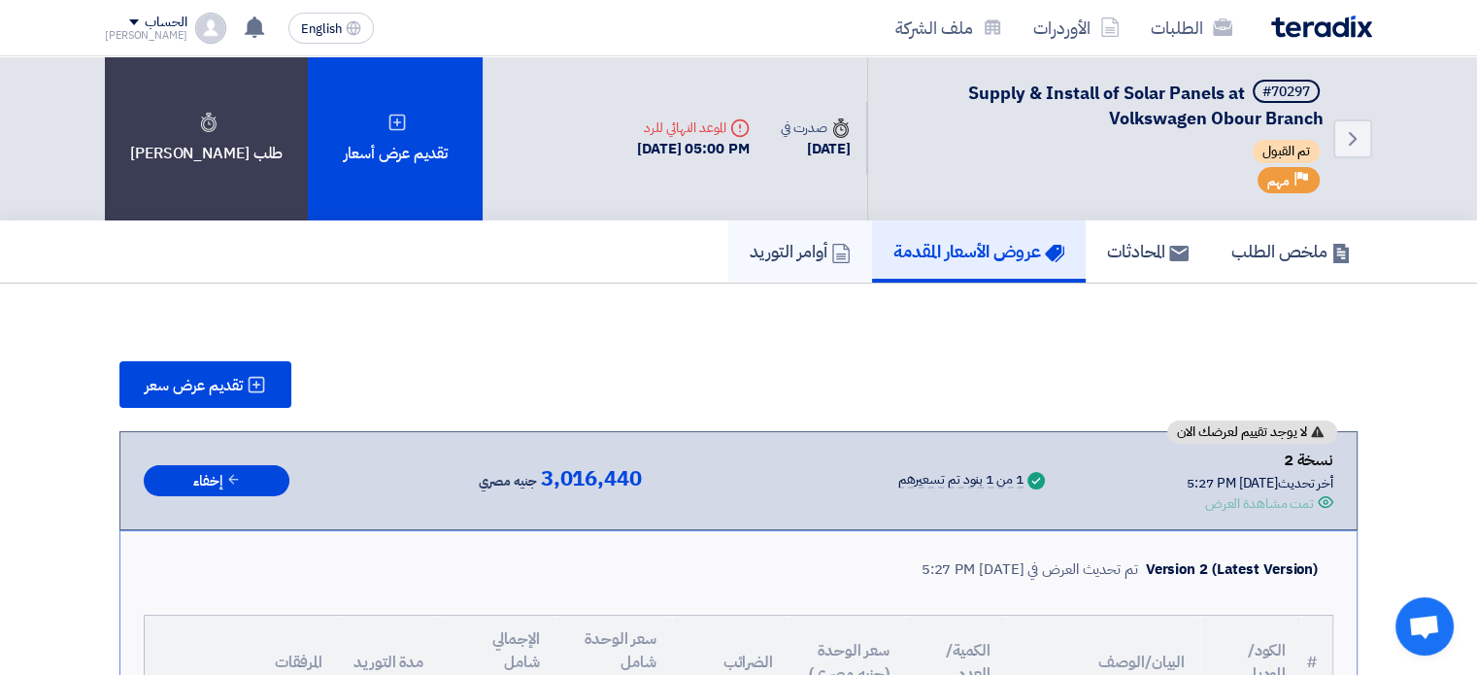
click at [750, 240] on h5 "أوامر التوريد" at bounding box center [800, 251] width 101 height 22
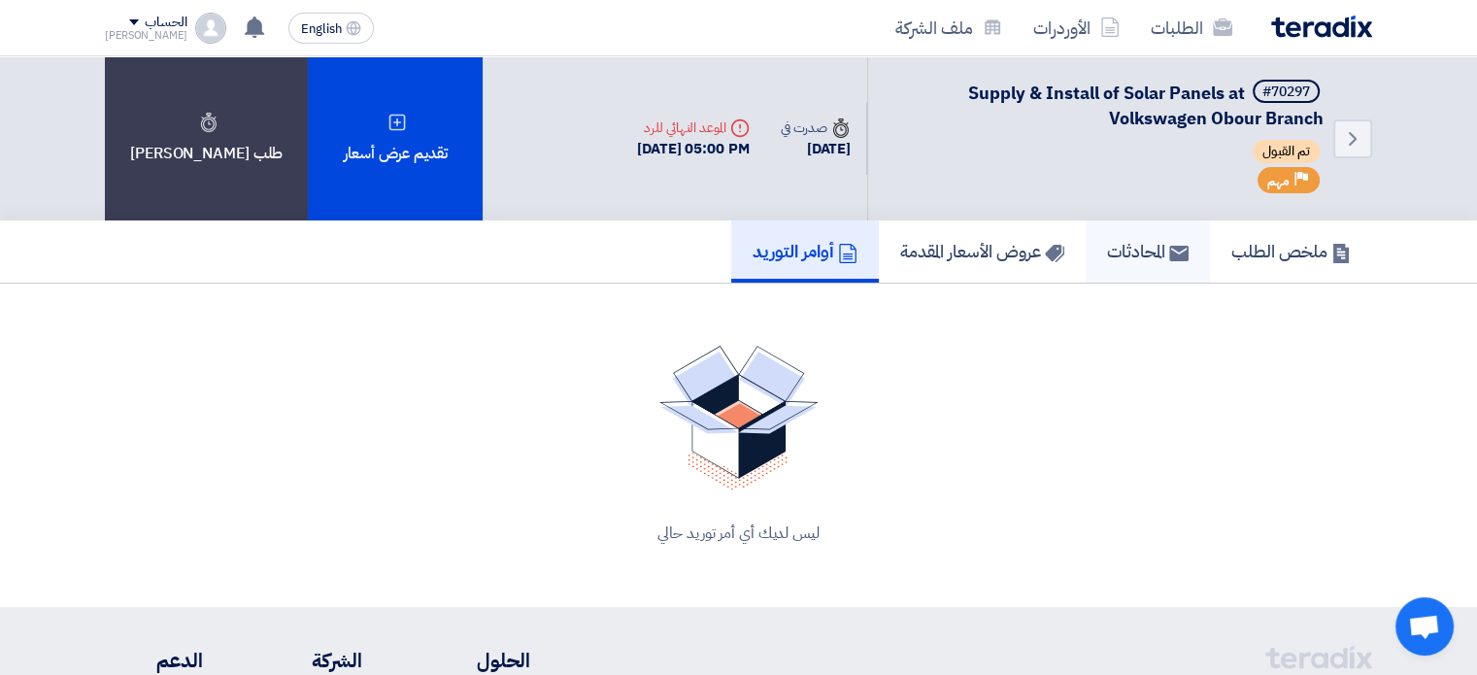
click at [1123, 261] on h5 "المحادثات" at bounding box center [1148, 251] width 82 height 22
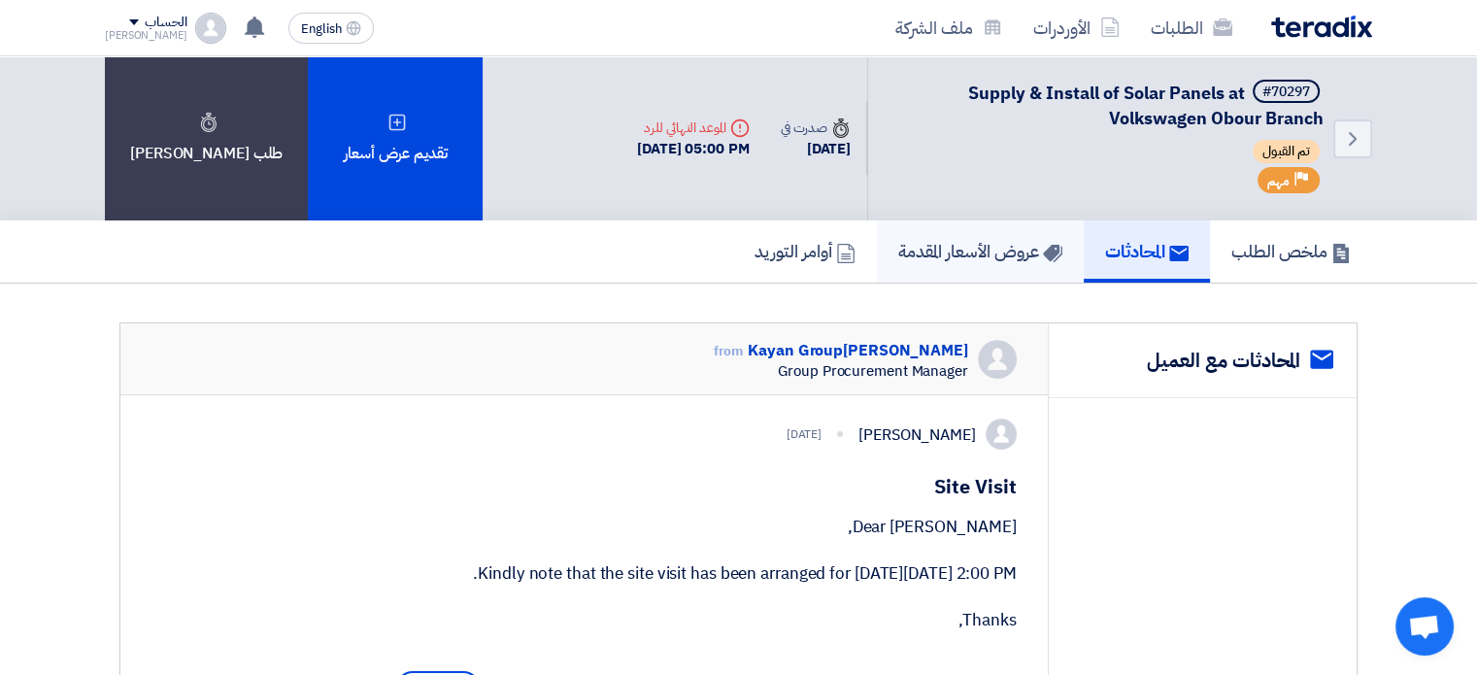
click at [974, 260] on h5 "عروض الأسعار المقدمة" at bounding box center [980, 251] width 164 height 22
